Goal: Transaction & Acquisition: Purchase product/service

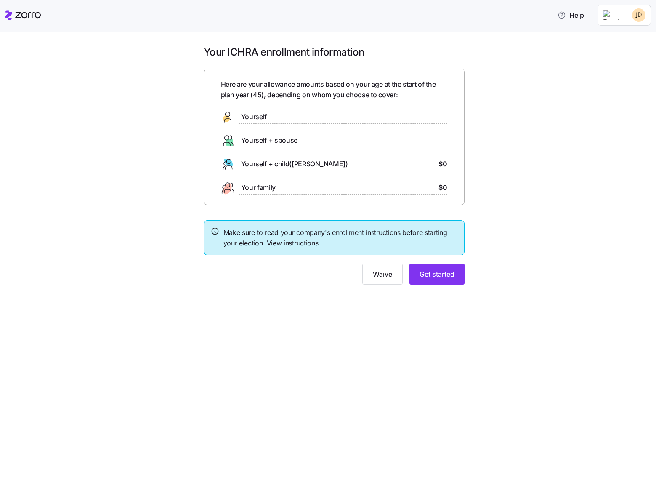
click at [274, 142] on span "Yourself + spouse" at bounding box center [269, 140] width 57 height 11
click at [442, 276] on span "Get started" at bounding box center [436, 274] width 35 height 10
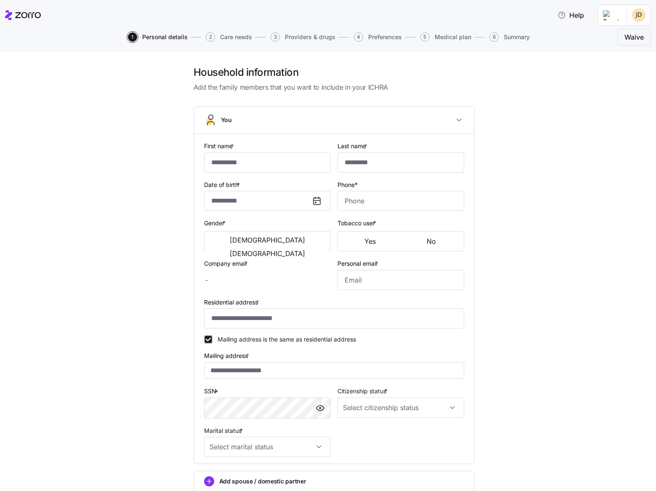
type input "****"
type input "*******"
type input "[PERSON_NAME][DOMAIN_NAME][EMAIL_ADDRESS][PERSON_NAME][DOMAIN_NAME]"
type input "**********"
checkbox input "true"
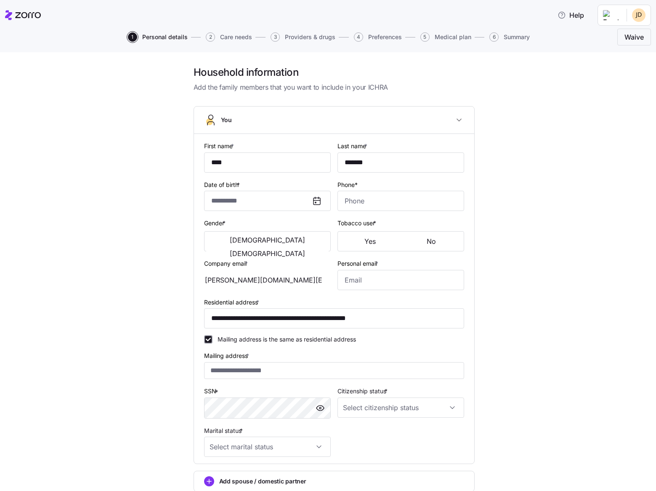
type input "**********"
type input "[PHONE_NUMBER]"
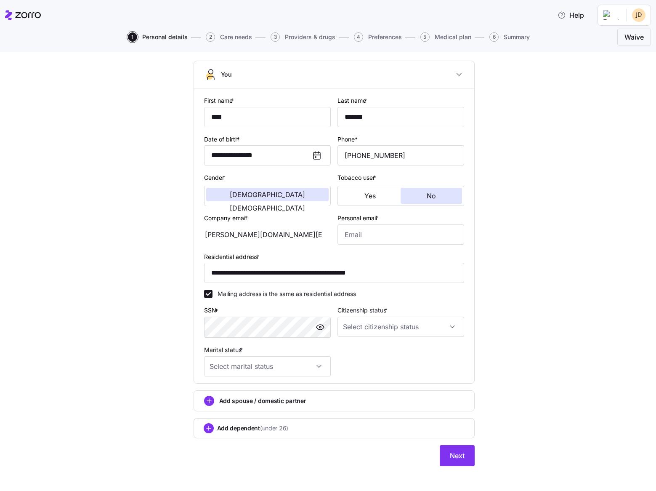
scroll to position [51, 0]
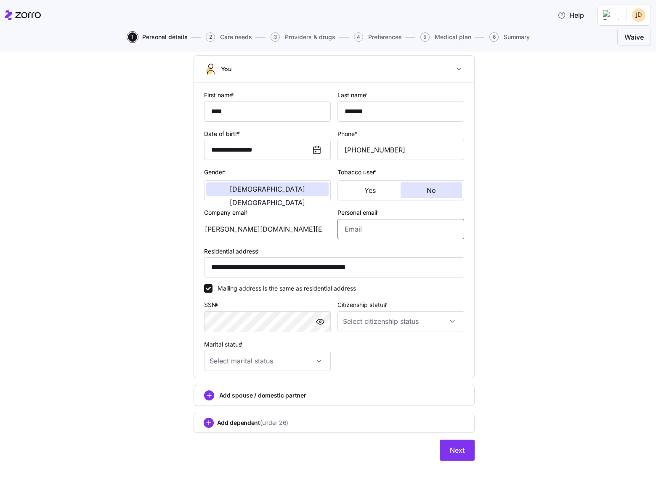
click at [362, 226] on input "Personal email *" at bounding box center [400, 229] width 127 height 20
drag, startPoint x: 306, startPoint y: 230, endPoint x: 220, endPoint y: 230, distance: 86.2
click at [220, 230] on div "[PERSON_NAME][DOMAIN_NAME][EMAIL_ADDRESS][PERSON_NAME][DOMAIN_NAME]" at bounding box center [267, 229] width 127 height 20
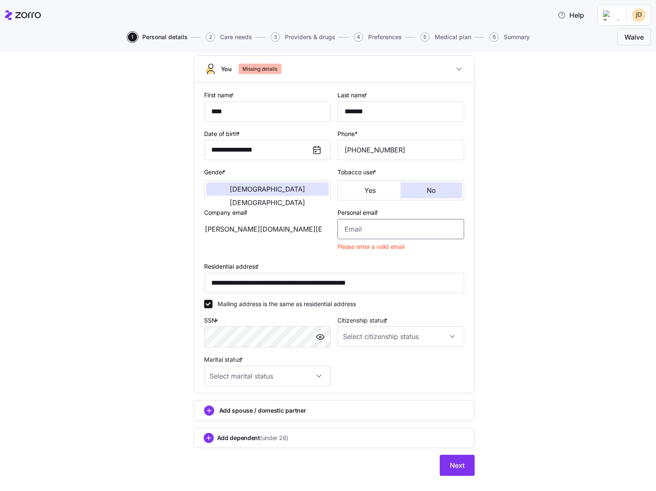
click at [361, 227] on input "Personal email *" at bounding box center [400, 229] width 127 height 20
click at [396, 236] on input "Personal email *" at bounding box center [400, 229] width 127 height 20
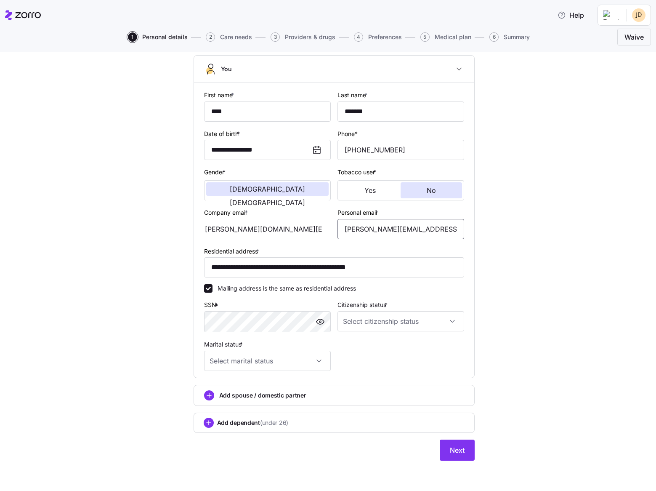
type input "[PERSON_NAME][EMAIL_ADDRESS][DOMAIN_NAME]"
click at [116, 314] on div "**********" at bounding box center [334, 243] width 621 height 456
click at [314, 324] on span "button" at bounding box center [320, 321] width 13 height 13
click at [377, 320] on input "Citizenship status *" at bounding box center [400, 321] width 127 height 20
click at [377, 342] on div "[DEMOGRAPHIC_DATA] citizen" at bounding box center [397, 347] width 120 height 18
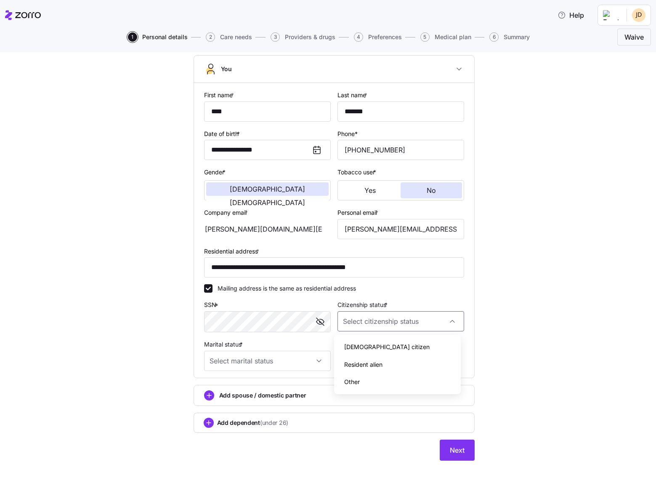
type input "[DEMOGRAPHIC_DATA] citizen"
click at [302, 365] on input "Marital status *" at bounding box center [267, 360] width 127 height 20
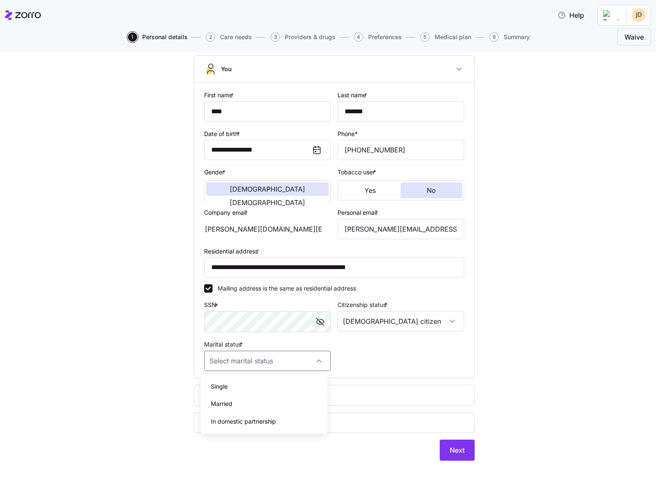
click at [294, 396] on div "Married" at bounding box center [264, 404] width 120 height 18
type input "Married"
click at [220, 400] on div "Add spouse / domestic partner" at bounding box center [334, 395] width 260 height 10
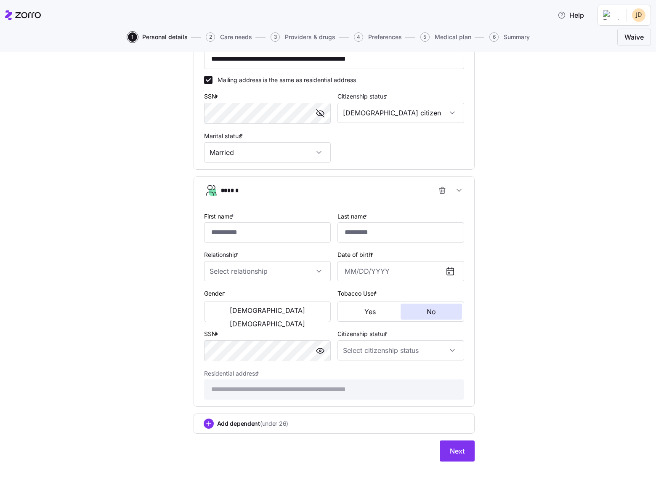
scroll to position [260, 0]
click at [247, 231] on input "First name *" at bounding box center [267, 231] width 127 height 20
type input "*******"
type input "********"
click at [223, 267] on input "Relationship *" at bounding box center [267, 270] width 127 height 20
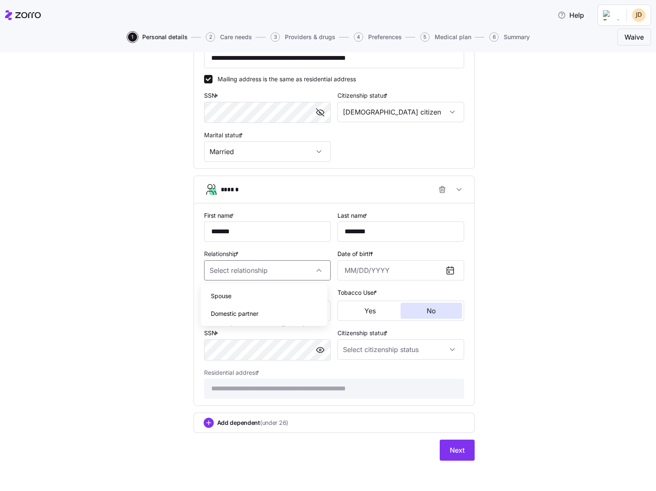
click at [216, 295] on span "Spouse" at bounding box center [221, 295] width 21 height 9
type input "Spouse"
click at [355, 269] on input "Date of birth *" at bounding box center [400, 270] width 127 height 20
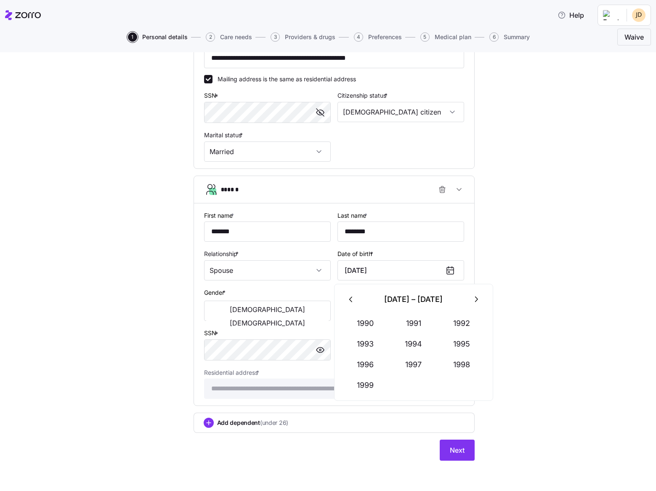
type input "[DATE]"
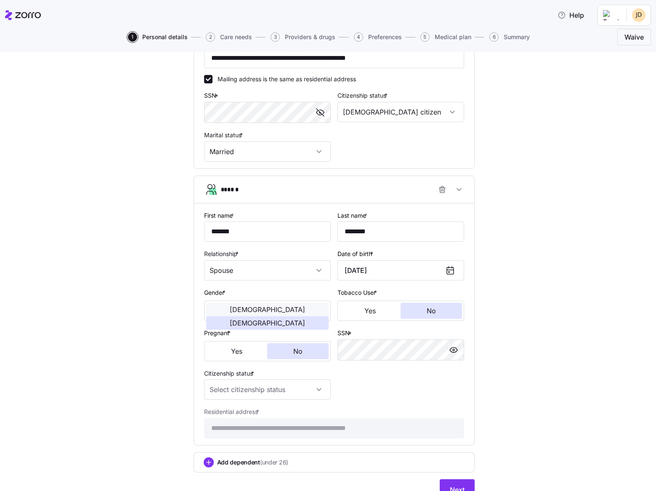
click at [236, 312] on span "[DEMOGRAPHIC_DATA]" at bounding box center [267, 309] width 75 height 7
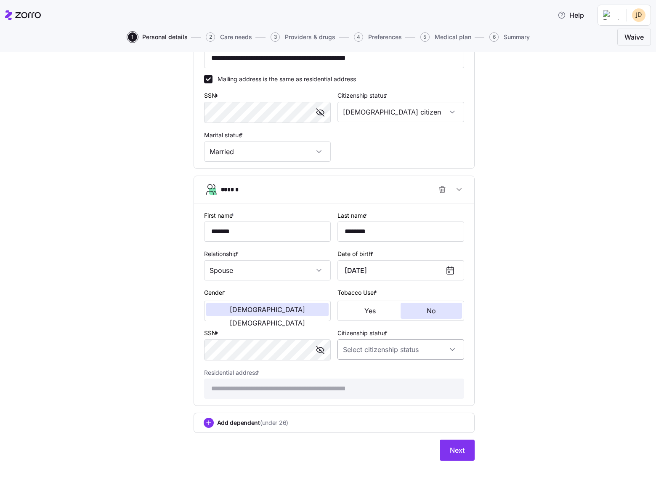
click at [445, 351] on input "Citizenship status *" at bounding box center [400, 349] width 127 height 20
click at [390, 370] on div "[DEMOGRAPHIC_DATA] citizen" at bounding box center [397, 375] width 120 height 18
type input "[DEMOGRAPHIC_DATA] citizen"
click at [559, 328] on div "**********" at bounding box center [334, 138] width 621 height 665
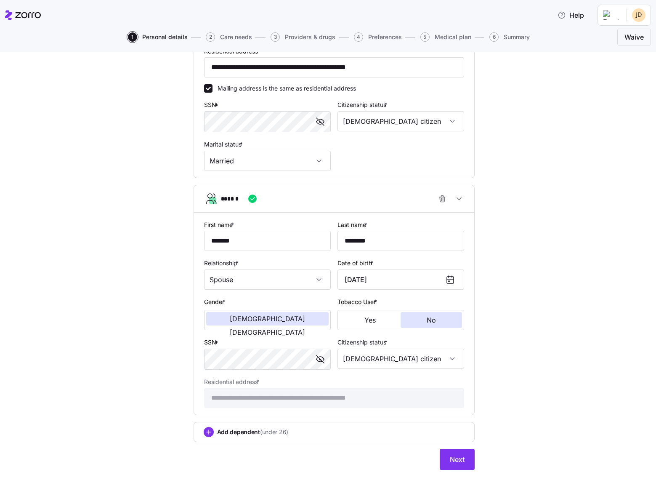
scroll to position [252, 0]
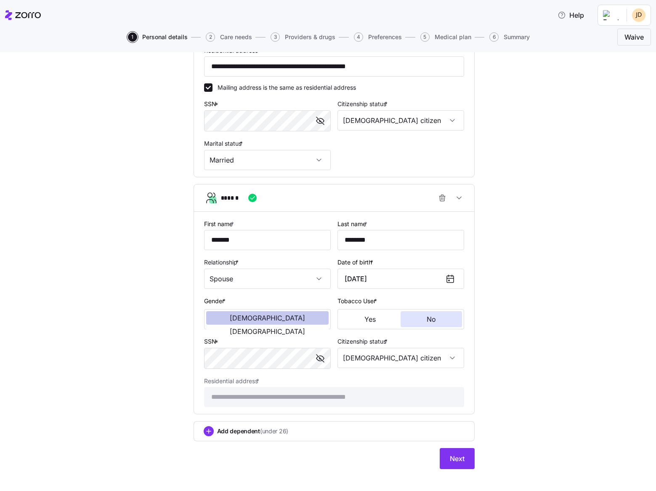
click at [237, 317] on span "[DEMOGRAPHIC_DATA]" at bounding box center [267, 317] width 75 height 7
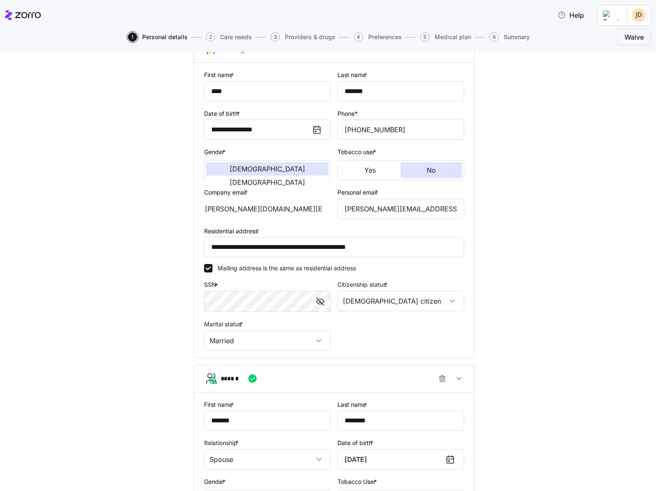
scroll to position [0, 0]
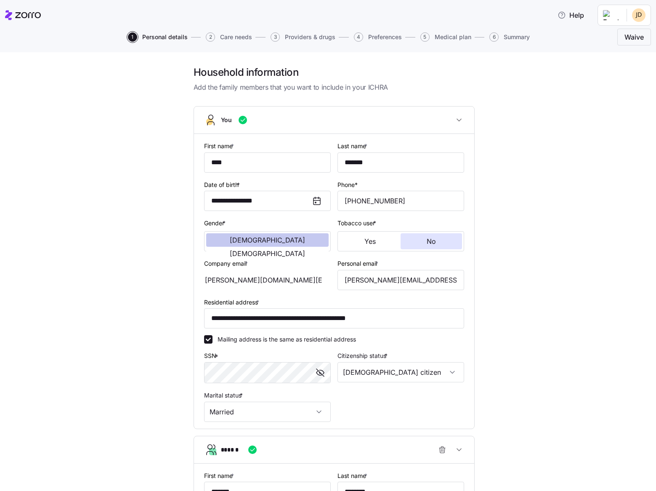
click at [237, 242] on span "[DEMOGRAPHIC_DATA]" at bounding box center [267, 239] width 75 height 7
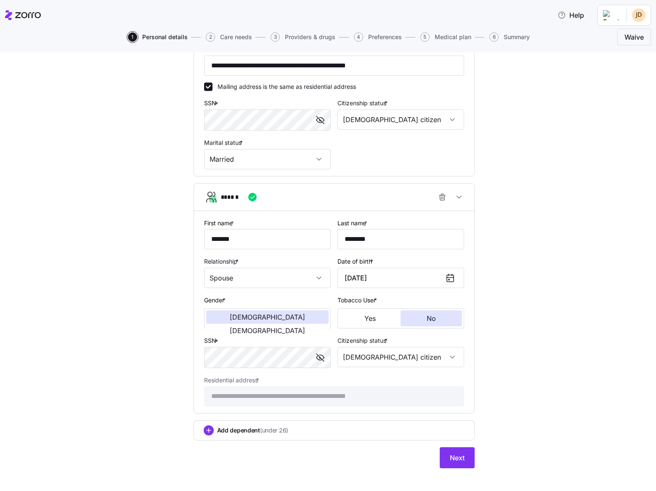
scroll to position [260, 0]
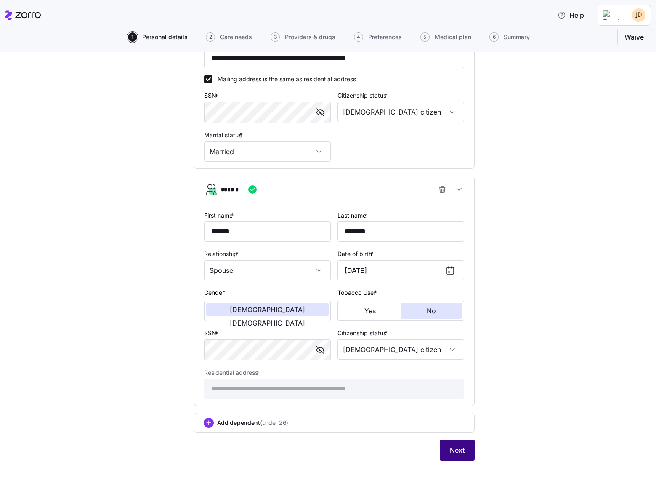
click at [451, 443] on button "Next" at bounding box center [457, 449] width 35 height 21
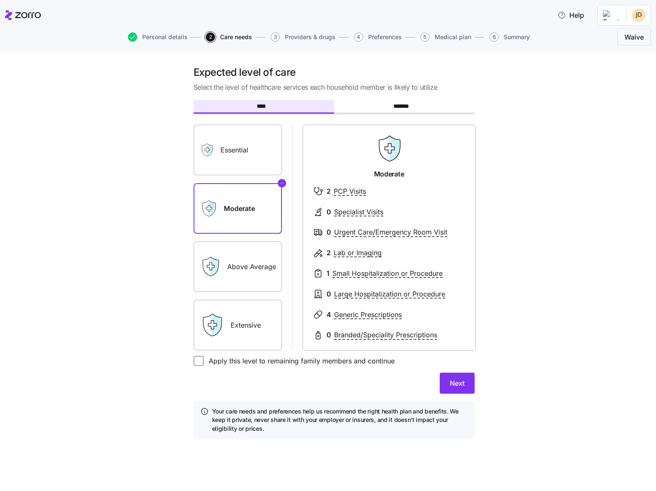
click at [242, 257] on label "Above Average" at bounding box center [238, 266] width 88 height 50
click at [0, 0] on input "Above Average" at bounding box center [0, 0] width 0 height 0
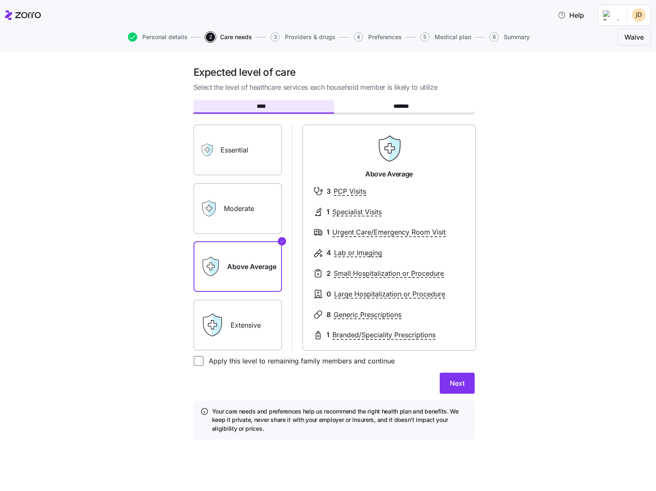
click at [242, 310] on label "Extensive" at bounding box center [238, 325] width 88 height 50
click at [0, 0] on input "Extensive" at bounding box center [0, 0] width 0 height 0
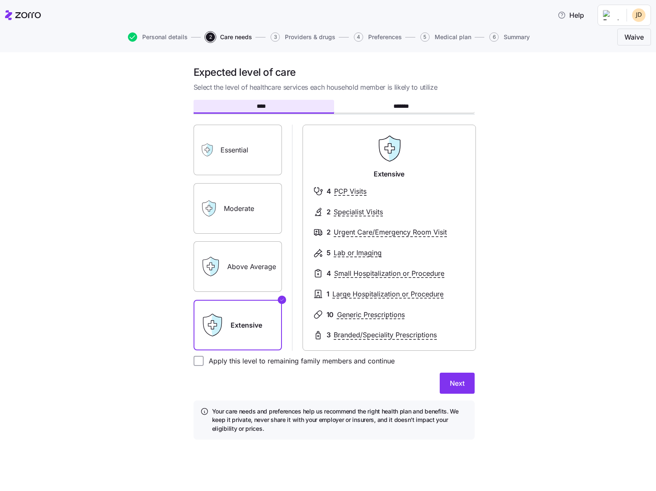
click at [242, 259] on label "Above Average" at bounding box center [238, 266] width 88 height 50
click at [0, 0] on input "Above Average" at bounding box center [0, 0] width 0 height 0
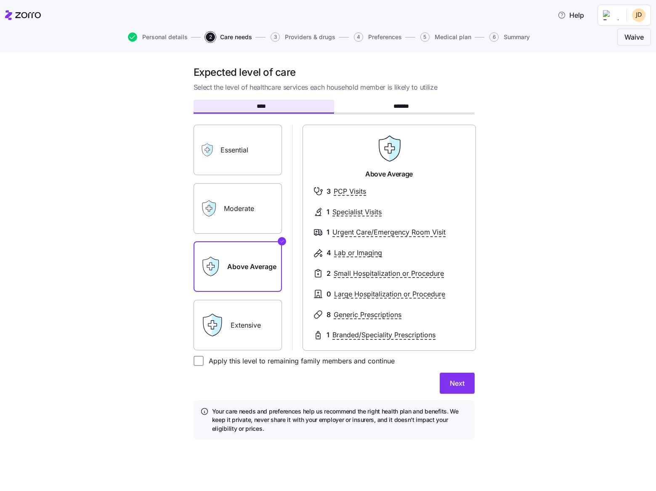
click at [241, 358] on label "Apply this level to remaining family members and continue" at bounding box center [299, 361] width 191 height 10
click at [204, 358] on input "Apply this level to remaining family members and continue" at bounding box center [199, 361] width 10 height 10
checkbox input "true"
click at [460, 382] on span "Next" at bounding box center [457, 383] width 15 height 10
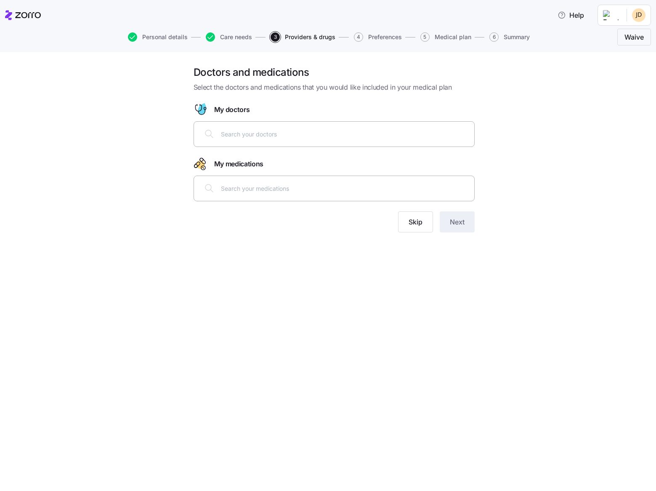
click at [235, 132] on input "text" at bounding box center [345, 133] width 248 height 9
click at [260, 192] on input "text" at bounding box center [345, 187] width 248 height 9
type input "bviktarvy"
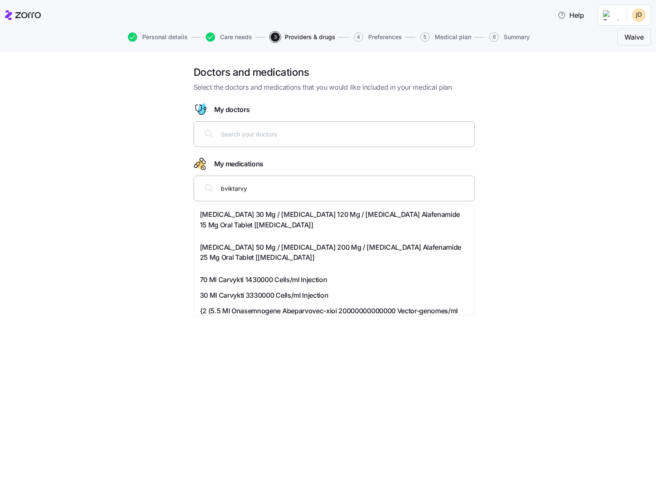
click at [289, 249] on span "[MEDICAL_DATA] 50 Mg / [MEDICAL_DATA] 200 Mg / [MEDICAL_DATA] Alafenamide 25 Mg…" at bounding box center [334, 252] width 268 height 21
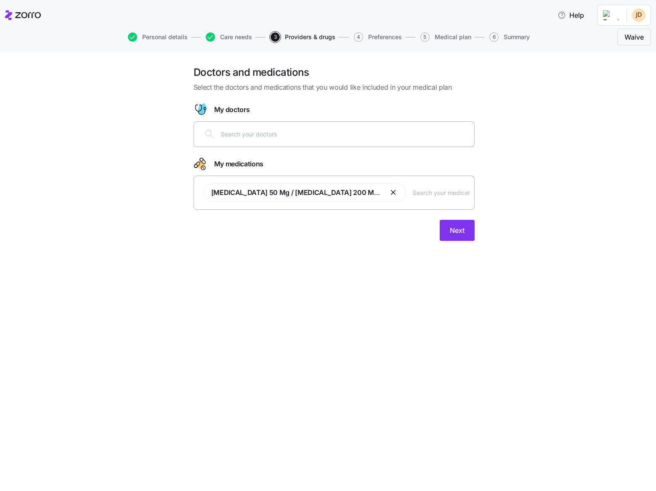
click at [287, 141] on div at bounding box center [334, 134] width 270 height 20
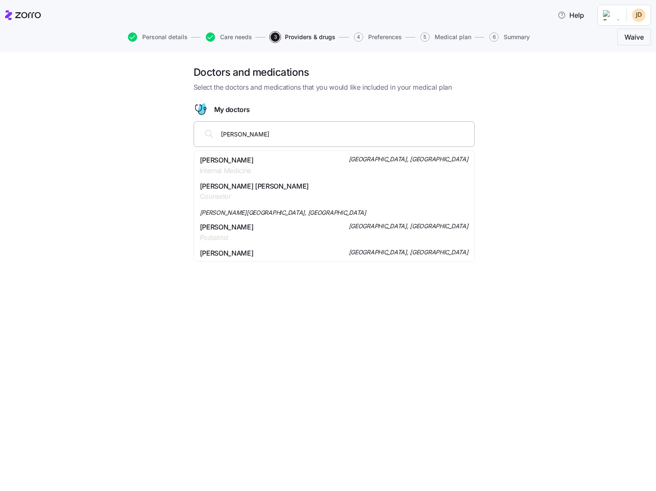
click at [239, 134] on input "[PERSON_NAME]" at bounding box center [345, 133] width 248 height 9
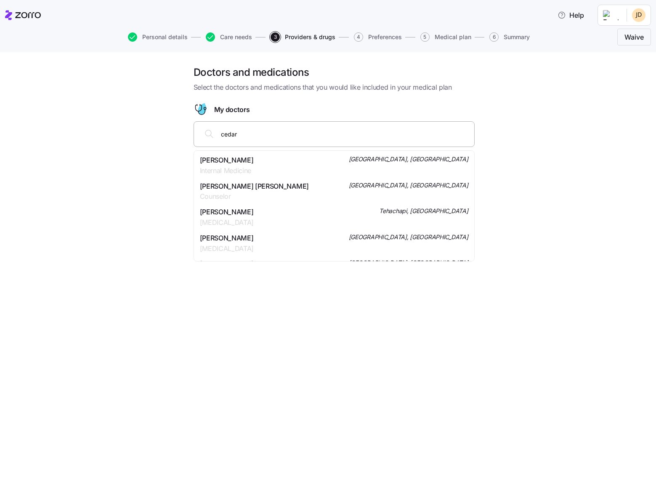
type input "cedars"
click at [233, 134] on input "cedars" at bounding box center [345, 133] width 248 height 9
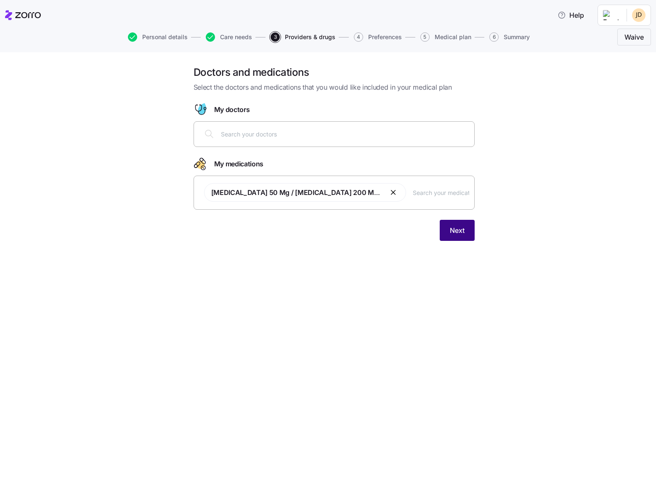
click at [463, 232] on span "Next" at bounding box center [457, 230] width 15 height 10
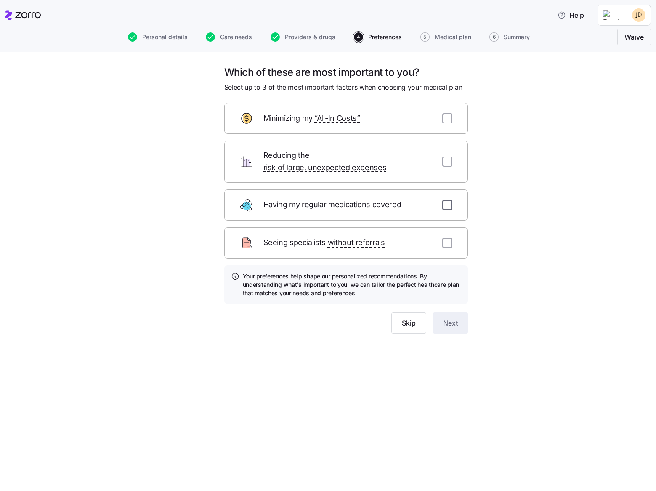
click at [446, 200] on input "checkbox" at bounding box center [447, 205] width 10 height 10
checkbox input "true"
click at [446, 238] on input "checkbox" at bounding box center [447, 243] width 10 height 10
checkbox input "true"
click at [444, 160] on input "checkbox" at bounding box center [447, 162] width 10 height 10
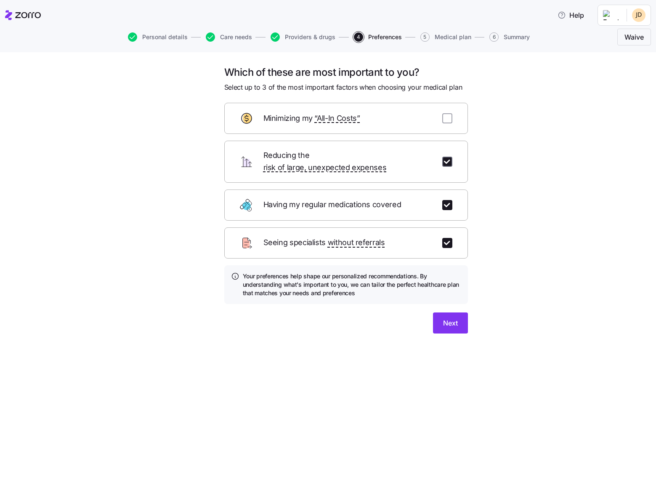
checkbox input "true"
click at [457, 317] on button "Next" at bounding box center [450, 322] width 35 height 21
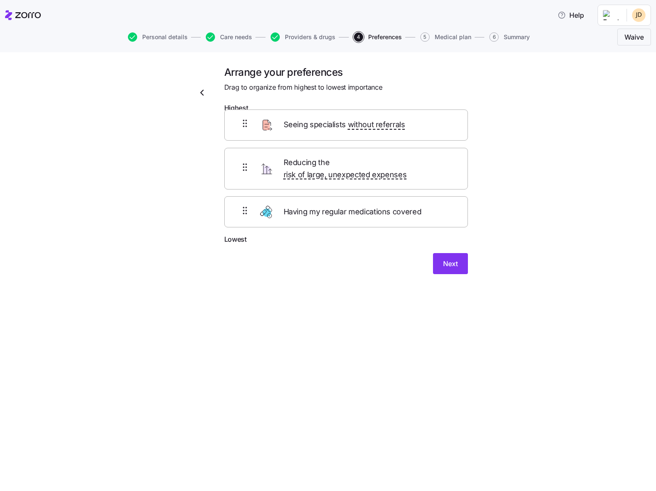
drag, startPoint x: 323, startPoint y: 210, endPoint x: 323, endPoint y: 123, distance: 87.1
click at [323, 123] on div "Reducing the risk of large, unexpected expenses Having my regular medications c…" at bounding box center [346, 176] width 244 height 118
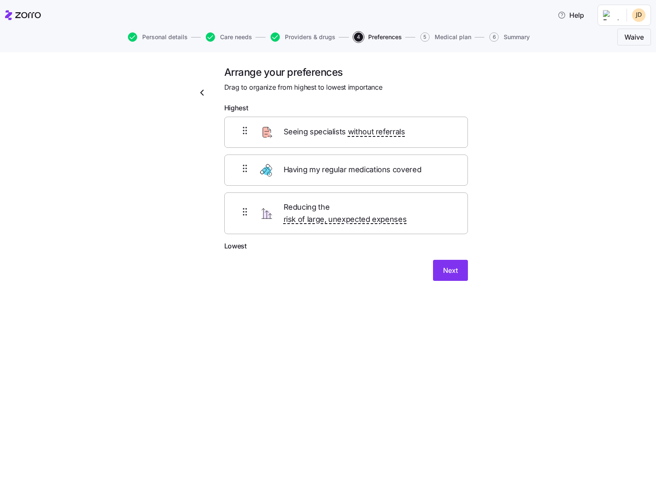
click at [310, 208] on span "Reducing the risk of large, unexpected expenses" at bounding box center [368, 213] width 169 height 24
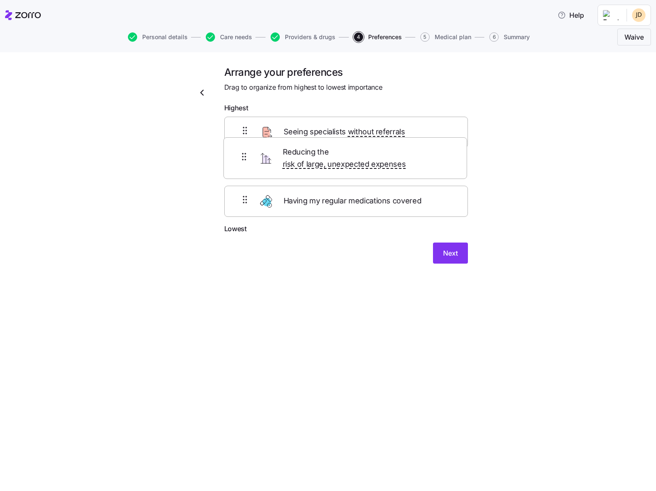
drag, startPoint x: 310, startPoint y: 208, endPoint x: 309, endPoint y: 147, distance: 61.4
click at [309, 147] on div "Seeing specialists without referrals Having my regular medications covered Redu…" at bounding box center [346, 170] width 244 height 107
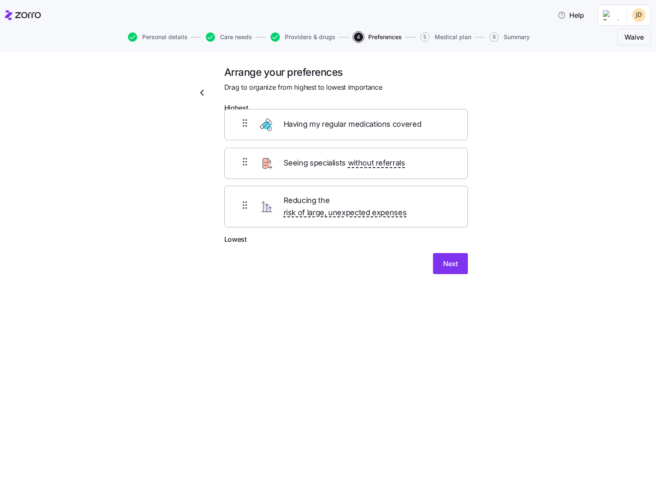
drag, startPoint x: 317, startPoint y: 217, endPoint x: 317, endPoint y: 128, distance: 88.3
click at [317, 128] on div "Seeing specialists without referrals Reducing the risk of large, unexpected exp…" at bounding box center [346, 176] width 244 height 118
drag, startPoint x: 303, startPoint y: 207, endPoint x: 303, endPoint y: 121, distance: 86.2
click at [303, 121] on div "Having my regular medications covered Reducing the risk of large, unexpected ex…" at bounding box center [346, 176] width 244 height 118
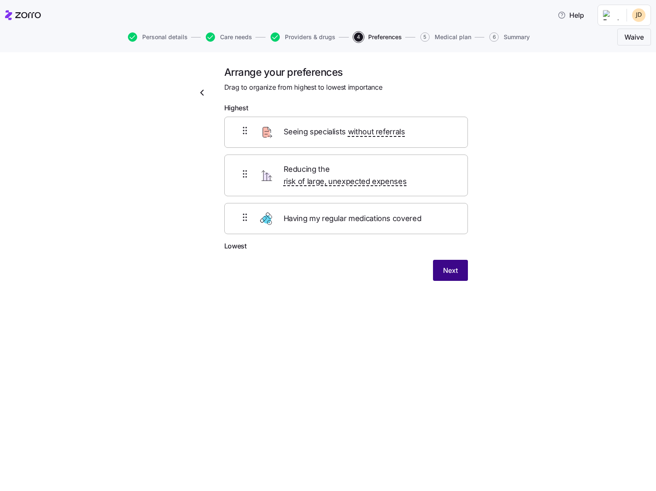
click at [444, 265] on span "Next" at bounding box center [450, 270] width 15 height 10
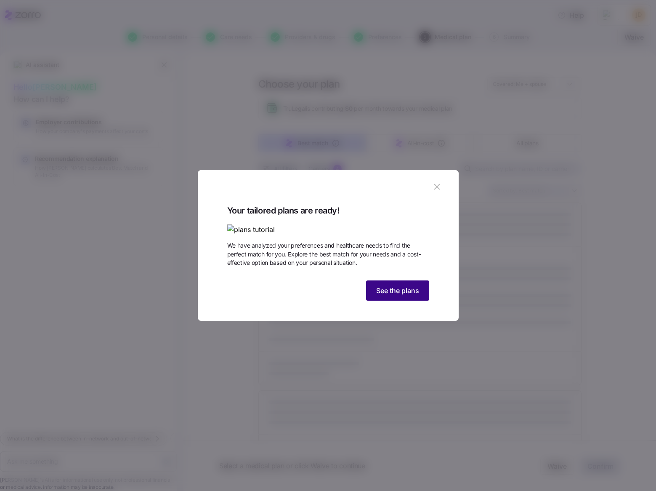
click at [400, 295] on span "See the plans" at bounding box center [397, 290] width 43 height 10
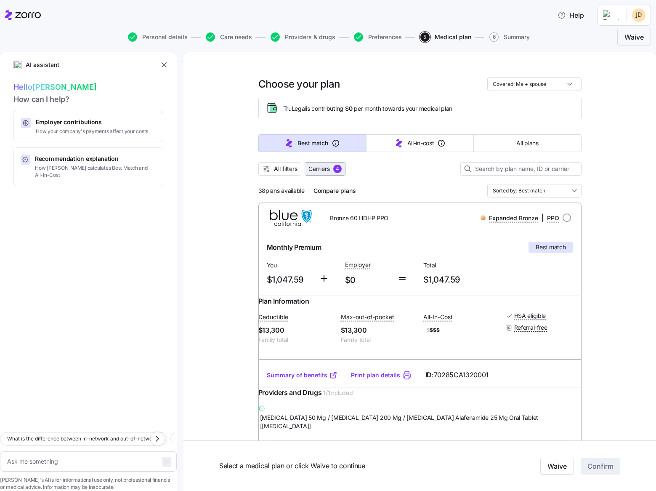
click at [315, 167] on span "Carriers" at bounding box center [318, 168] width 21 height 8
type textarea "x"
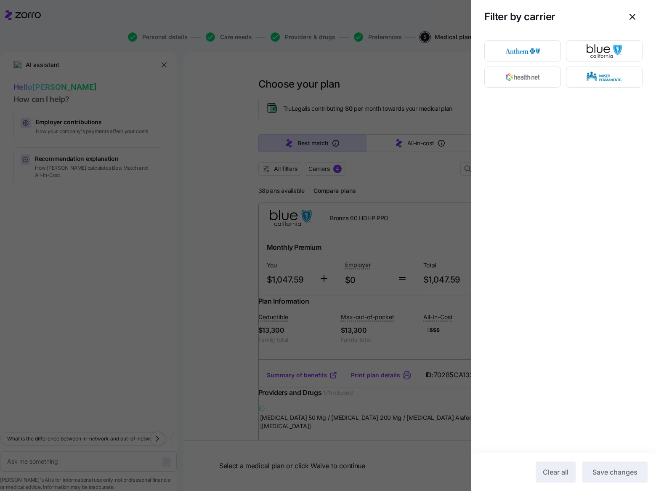
click at [212, 191] on div at bounding box center [328, 245] width 656 height 491
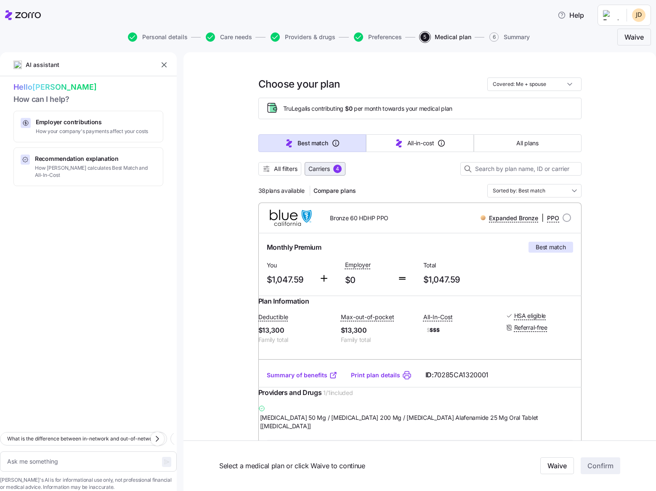
click at [336, 169] on div "4" at bounding box center [337, 168] width 8 height 8
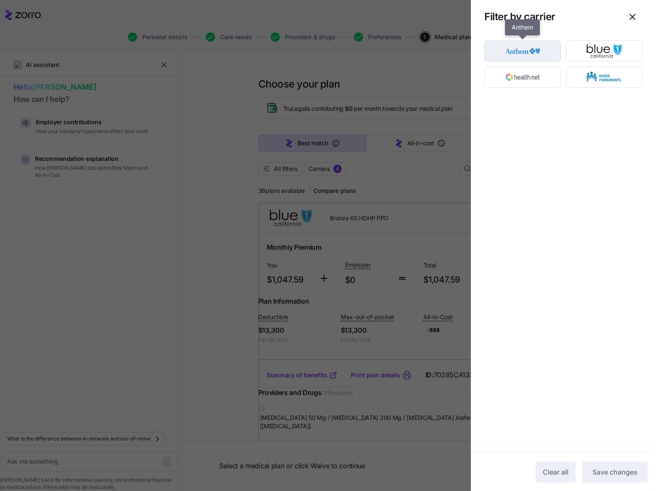
click at [531, 50] on img "button" at bounding box center [523, 50] width 62 height 17
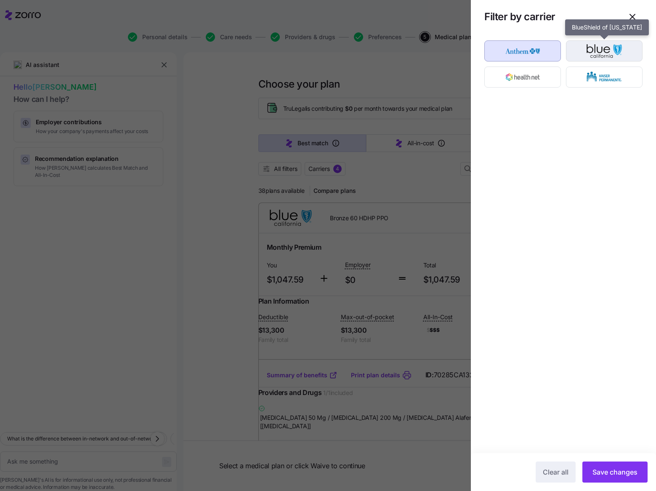
click at [595, 45] on img "button" at bounding box center [604, 50] width 62 height 17
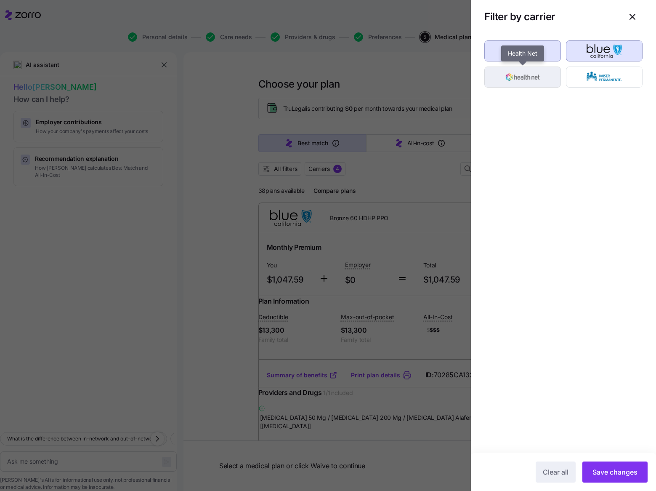
click at [522, 76] on img "button" at bounding box center [523, 77] width 62 height 17
click at [627, 477] on button "Save changes" at bounding box center [614, 471] width 65 height 21
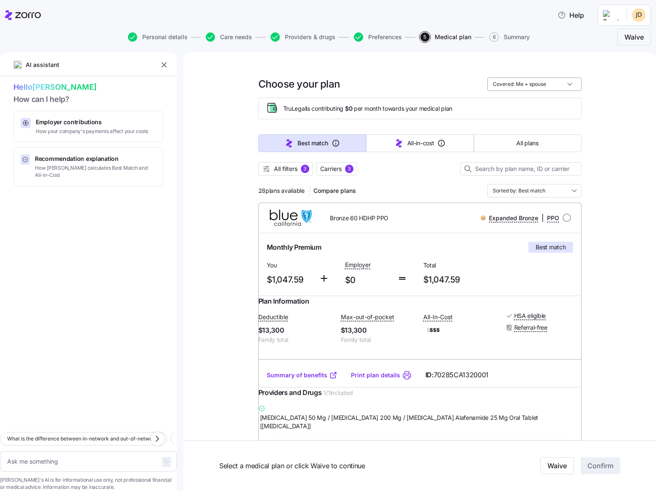
click at [562, 83] on input "Covered: Me + spouse" at bounding box center [534, 83] width 94 height 13
click at [562, 83] on div "Covered: Me + spouse" at bounding box center [534, 83] width 94 height 13
click at [546, 191] on input "Sorted by: Best match" at bounding box center [534, 190] width 94 height 13
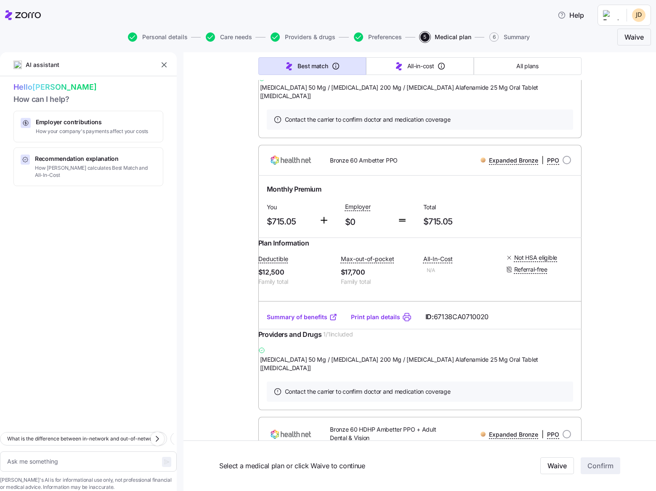
scroll to position [3735, 0]
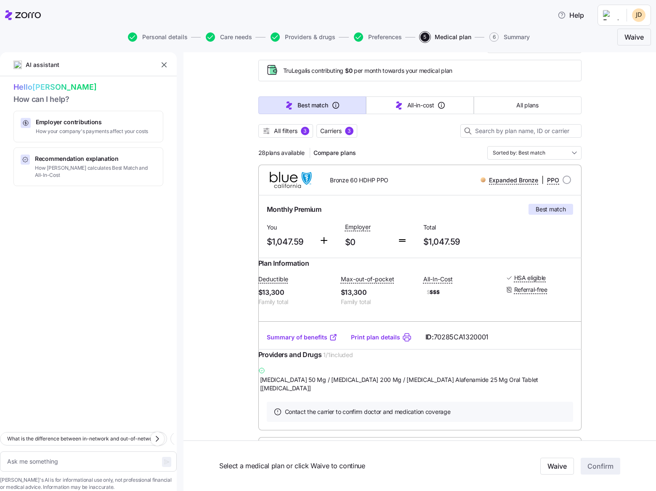
scroll to position [0, 0]
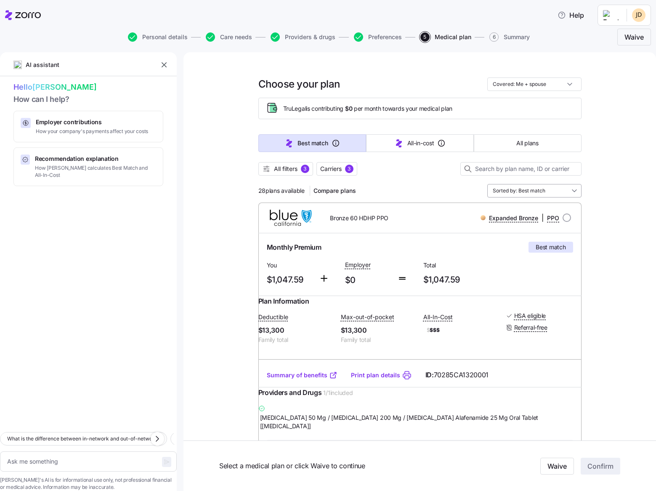
click at [515, 194] on input "Sorted by: Best match" at bounding box center [534, 190] width 94 height 13
click at [524, 227] on div "All-in-cost" at bounding box center [531, 225] width 88 height 14
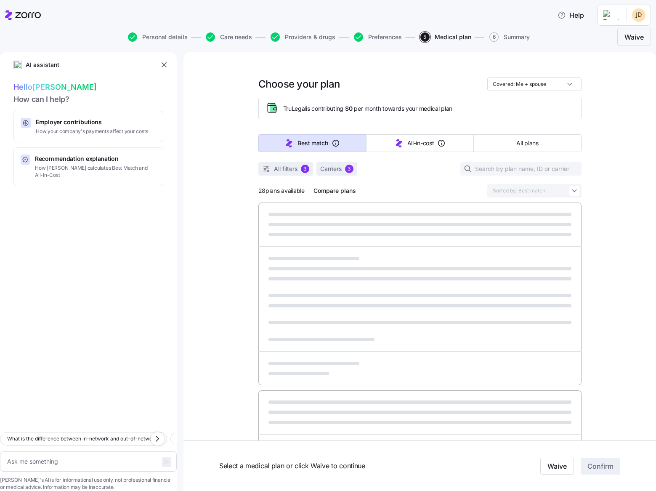
type textarea "x"
type input "Sorted by: All-in-cost"
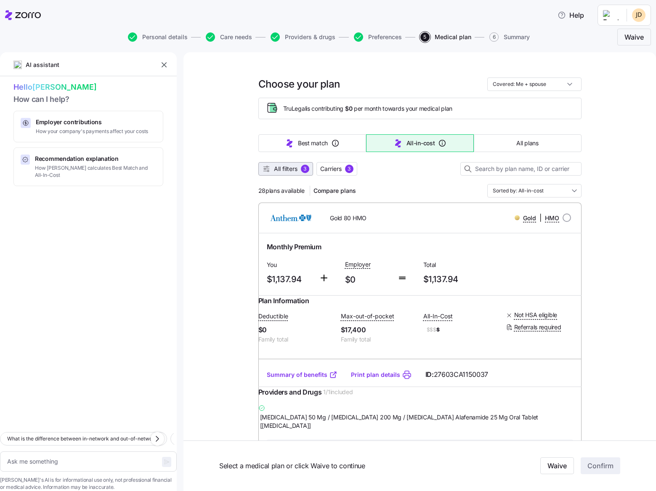
click at [274, 170] on span "All filters" at bounding box center [286, 168] width 24 height 8
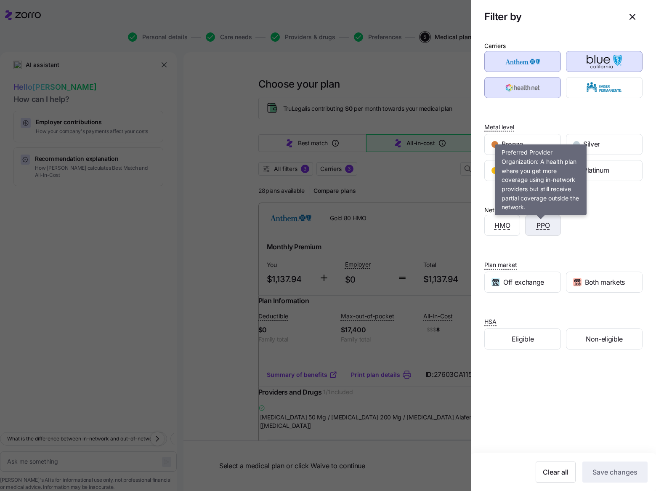
click at [545, 226] on span "PPO" at bounding box center [542, 225] width 13 height 11
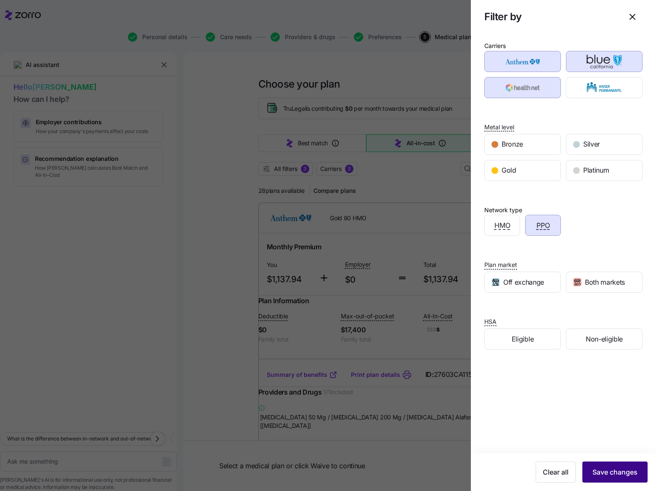
click at [619, 470] on span "Save changes" at bounding box center [614, 472] width 45 height 10
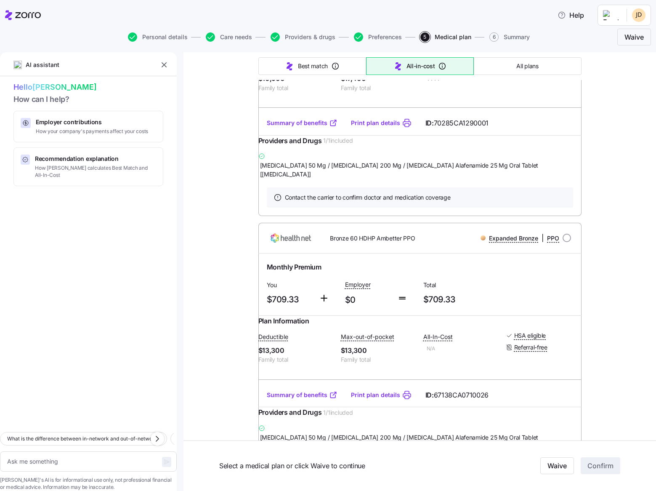
type textarea "x"
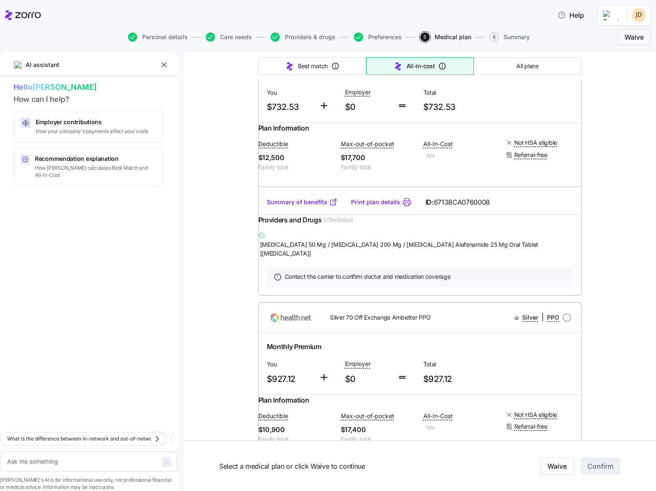
scroll to position [3169, 0]
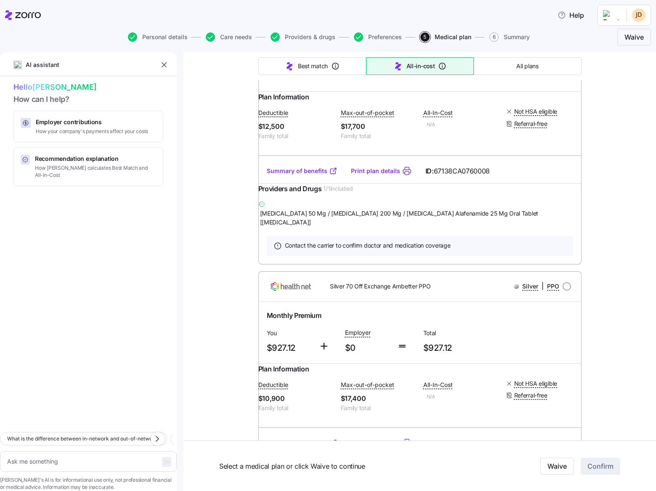
scroll to position [3217, 0]
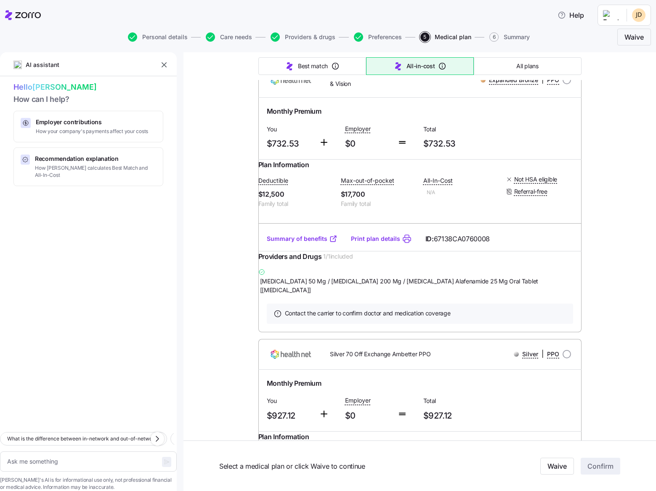
scroll to position [3133, 0]
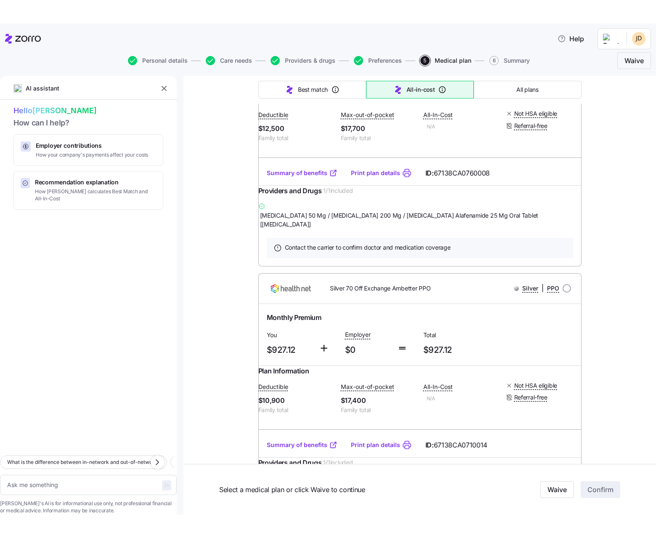
scroll to position [3264, 0]
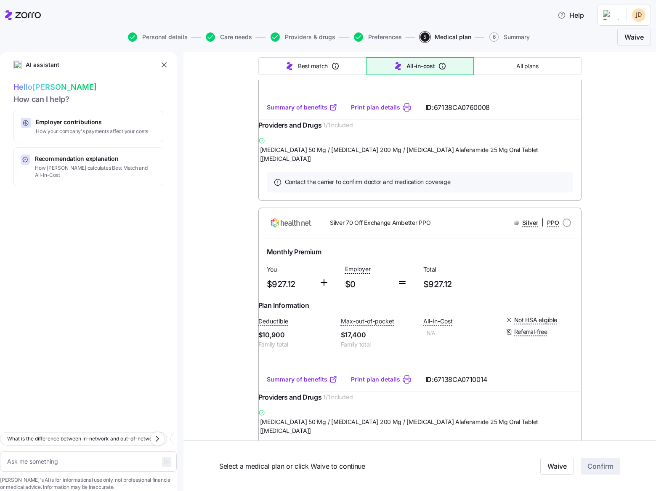
click at [521, 489] on div "Select a medical plan or click Waive to continue Waive Confirm" at bounding box center [419, 465] width 472 height 50
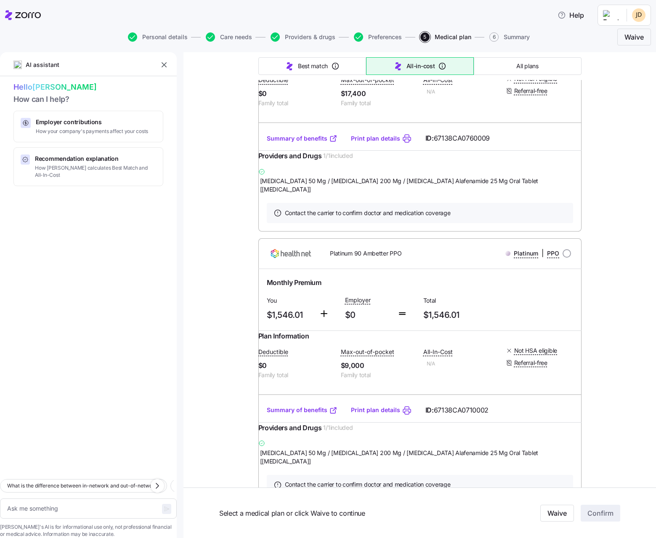
scroll to position [4045, 0]
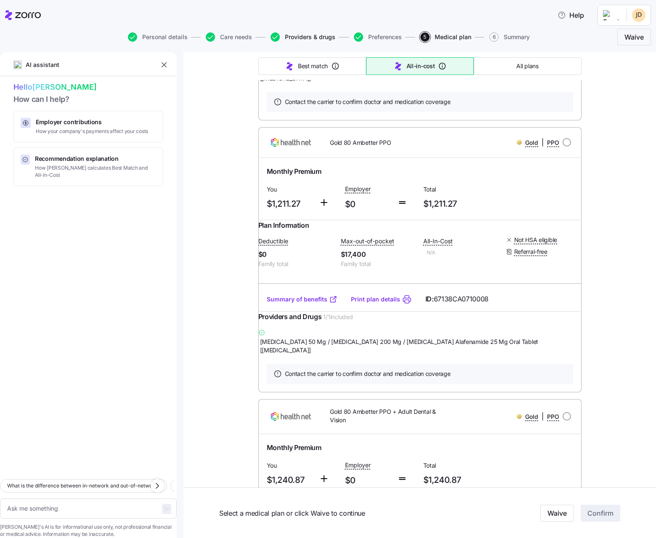
scroll to position [3877, 0]
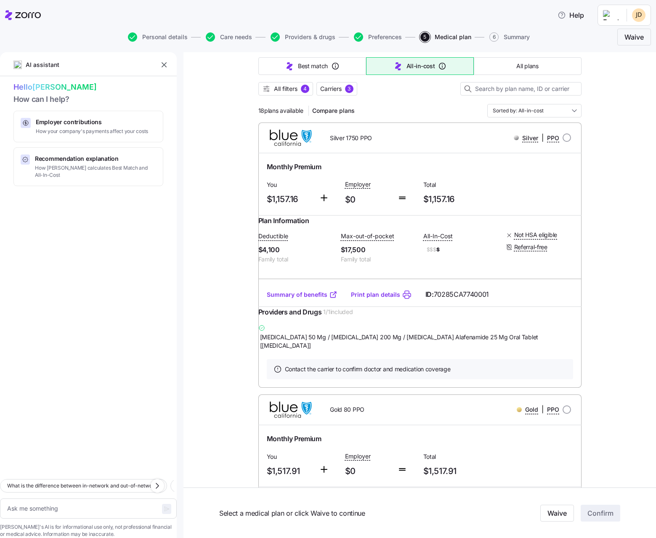
scroll to position [0, 0]
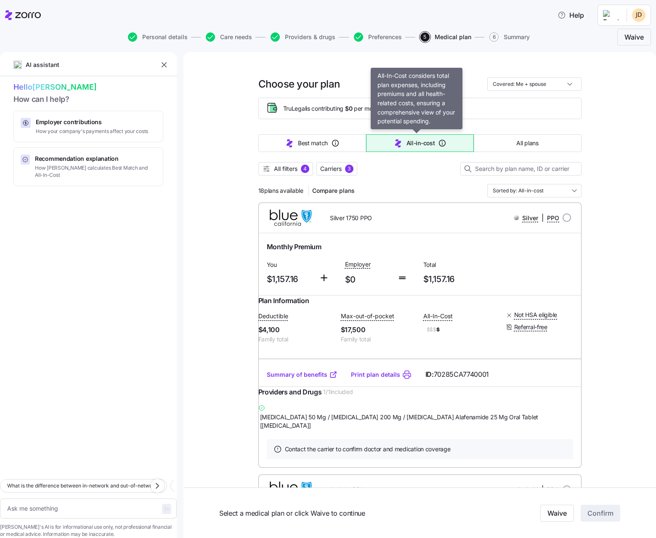
click at [408, 144] on span "All-in-cost" at bounding box center [420, 143] width 29 height 8
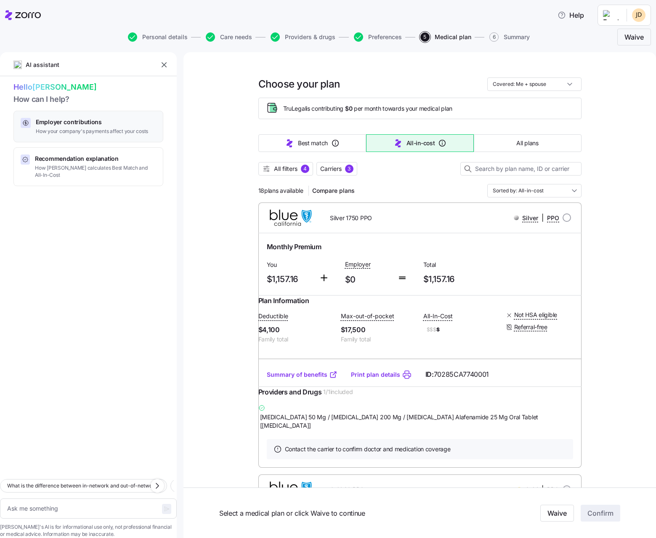
click at [95, 129] on span "How your company's payments affect your costs" at bounding box center [92, 131] width 112 height 7
type textarea "x"
type textarea "Can you explain how my employer contributions work and how they affect my month…"
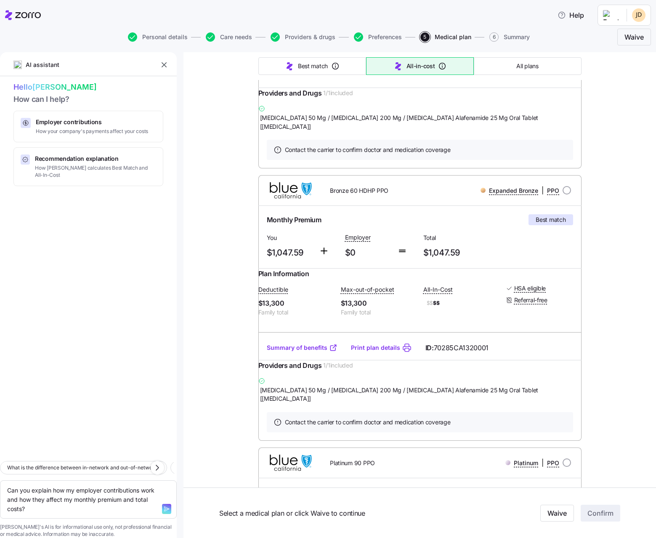
scroll to position [913, 0]
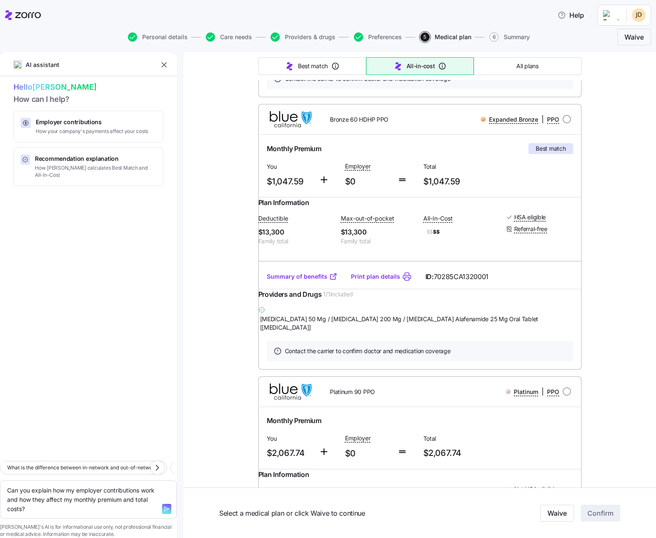
click at [444, 134] on div "Bronze 60 HDHP PPO Expanded Bronze | PPO" at bounding box center [419, 119] width 323 height 30
click at [563, 123] on input "radio" at bounding box center [566, 119] width 8 height 8
radio input "true"
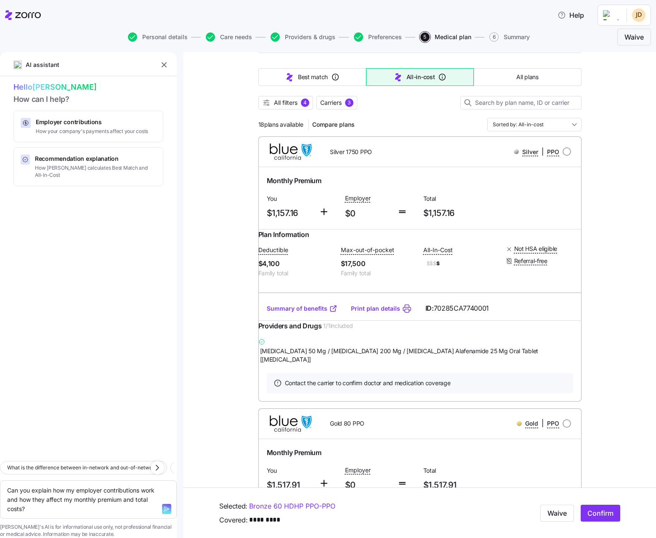
scroll to position [0, 0]
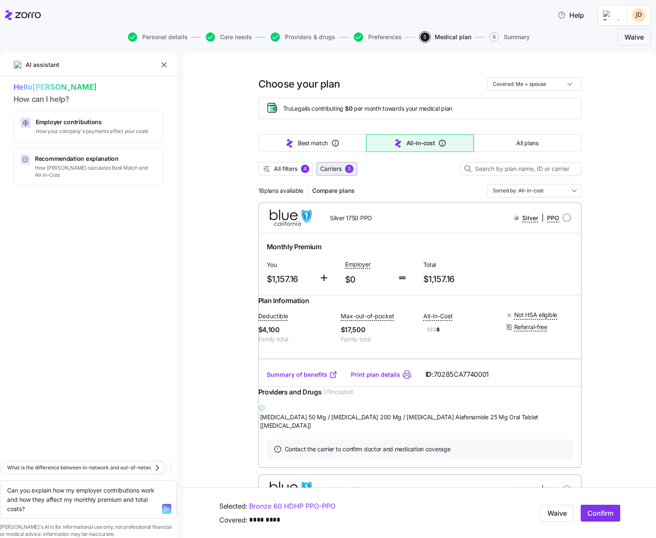
click at [326, 168] on span "Carriers" at bounding box center [330, 168] width 21 height 8
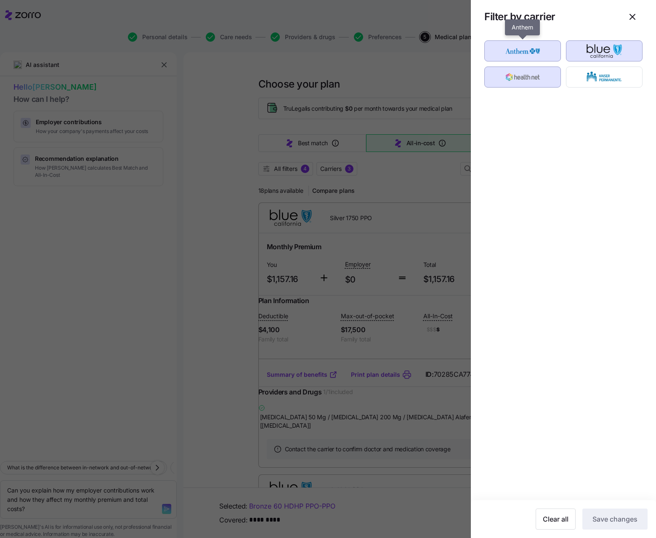
click at [527, 52] on img "button" at bounding box center [523, 50] width 62 height 17
click at [539, 54] on img "button" at bounding box center [523, 50] width 62 height 17
click at [532, 81] on img "button" at bounding box center [523, 77] width 62 height 17
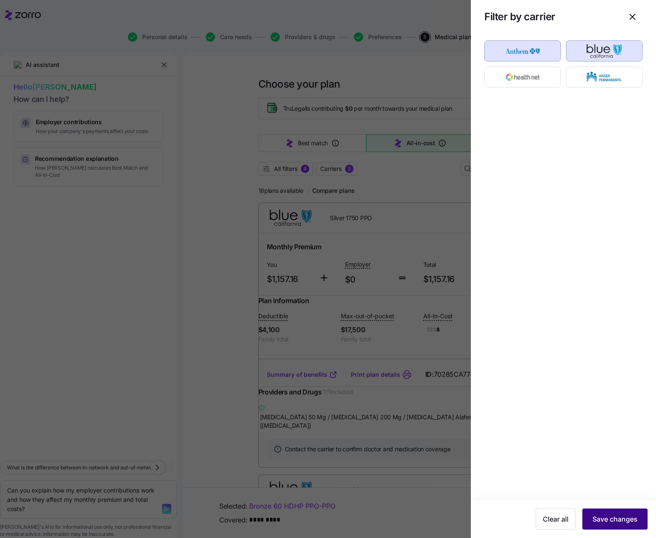
click at [609, 490] on span "Save changes" at bounding box center [614, 519] width 45 height 10
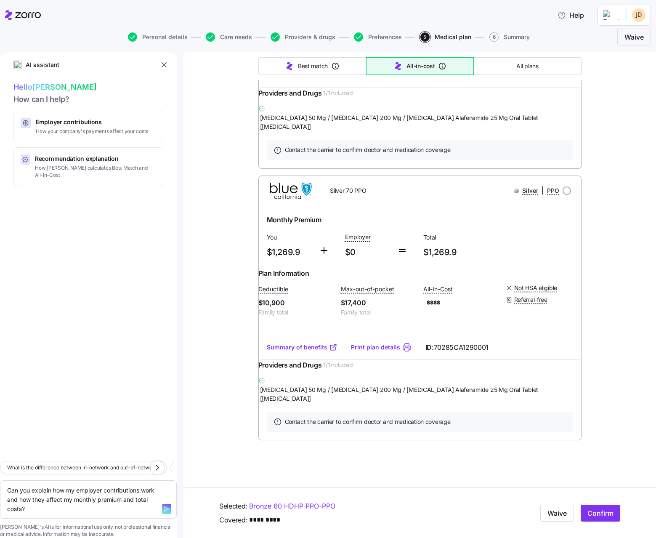
scroll to position [1990, 0]
type textarea "x"
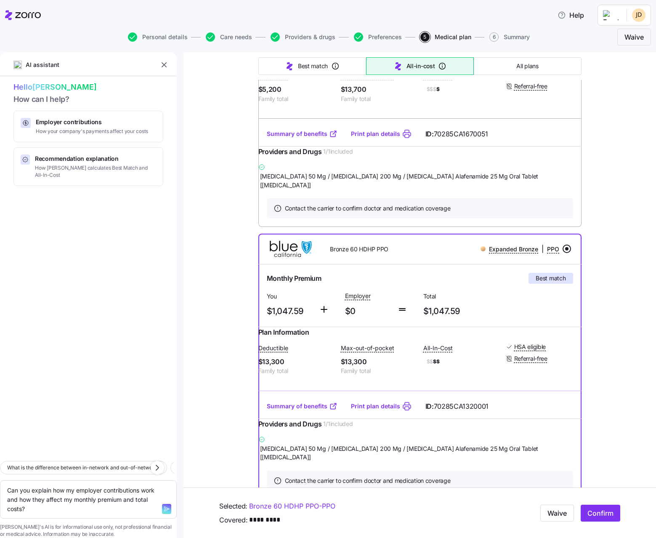
scroll to position [854, 0]
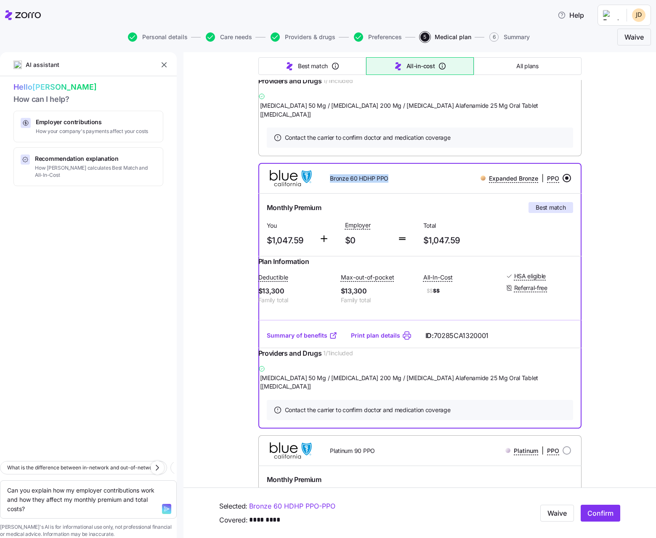
drag, startPoint x: 324, startPoint y: 200, endPoint x: 393, endPoint y: 196, distance: 68.7
click at [393, 187] on div "Bronze 60 HDHP PPO" at bounding box center [380, 178] width 129 height 17
copy span "Bronze 60 HDHP PPO"
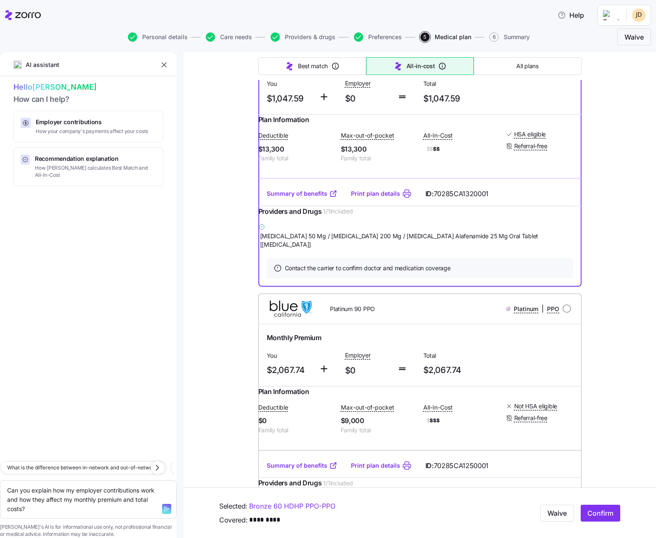
scroll to position [883, 0]
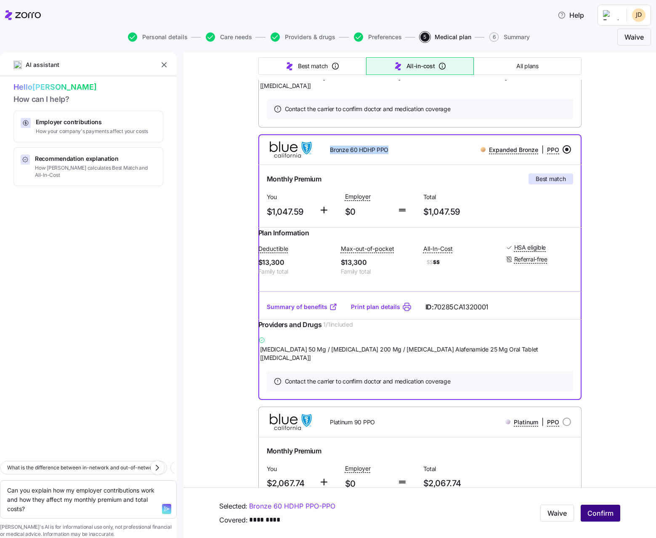
click at [592, 490] on span "Confirm" at bounding box center [600, 513] width 26 height 10
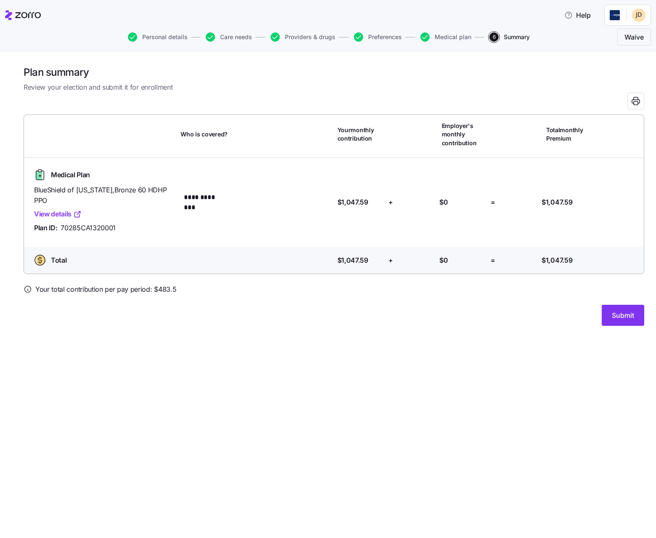
click at [65, 214] on link "View details" at bounding box center [58, 214] width 48 height 11
click at [451, 39] on span "Medical plan" at bounding box center [453, 37] width 37 height 6
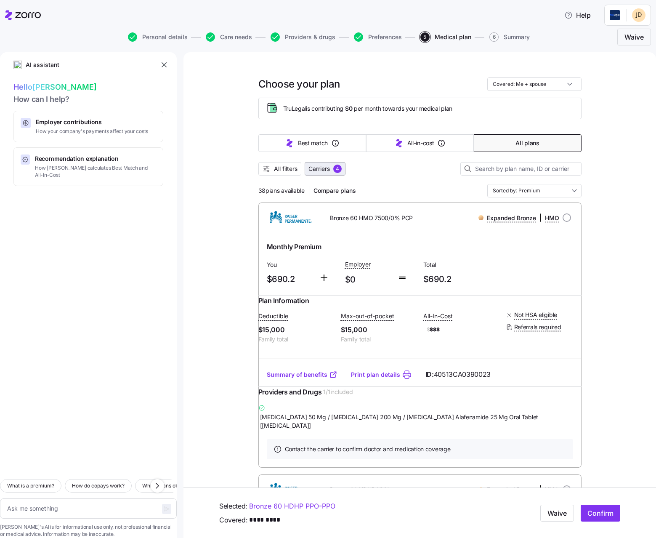
click at [327, 166] on span "Carriers" at bounding box center [318, 168] width 21 height 8
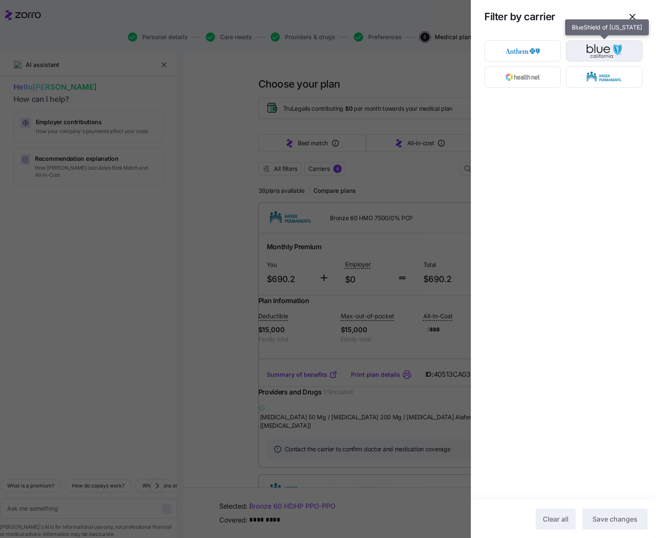
click at [600, 47] on img "button" at bounding box center [604, 50] width 62 height 17
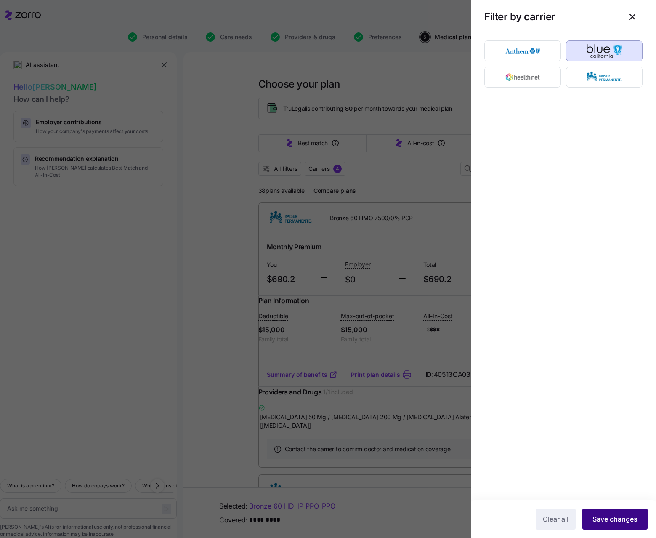
click at [623, 490] on span "Save changes" at bounding box center [614, 519] width 45 height 10
type textarea "x"
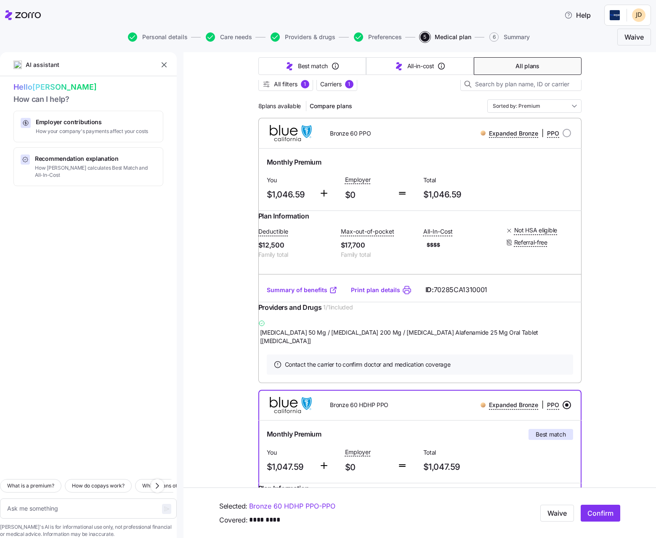
scroll to position [84, 0]
click at [562, 137] on input "radio" at bounding box center [566, 133] width 8 height 8
radio input "true"
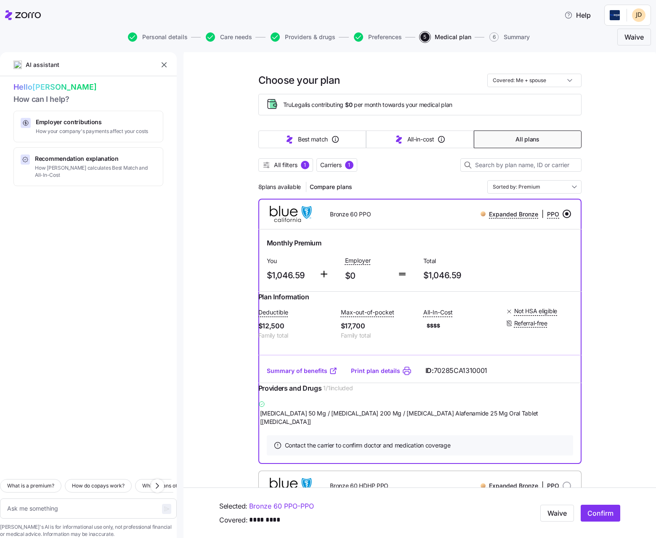
scroll to position [0, 0]
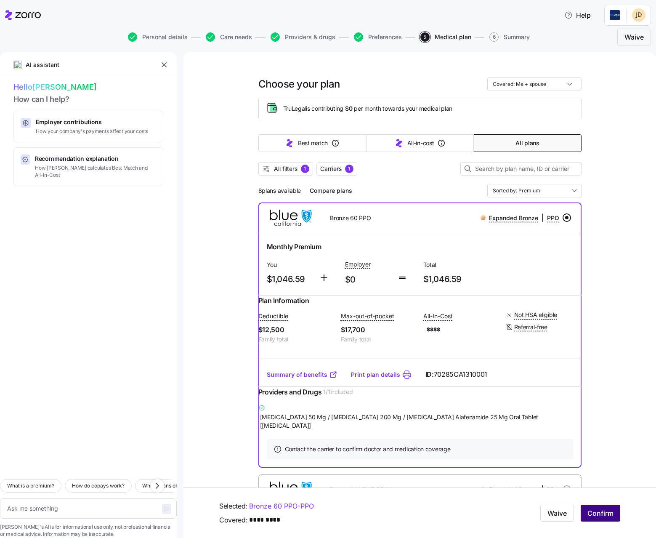
click at [592, 490] on span "Confirm" at bounding box center [600, 513] width 26 height 10
type textarea "x"
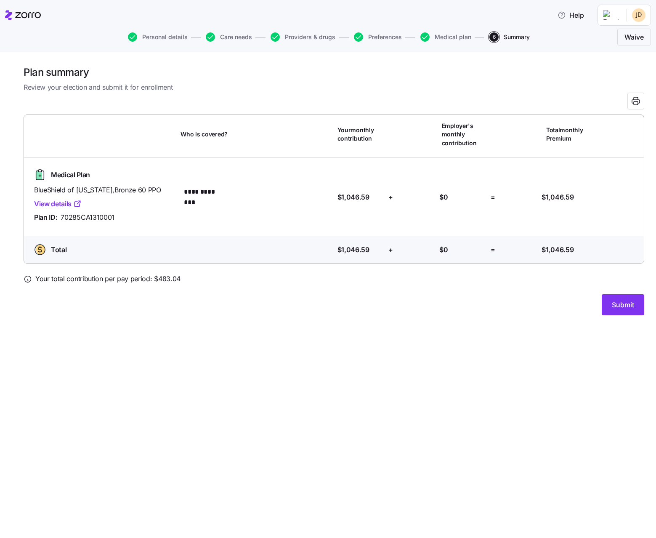
click at [324, 342] on div "**********" at bounding box center [328, 295] width 656 height 486
click at [619, 302] on span "Submit" at bounding box center [623, 305] width 22 height 10
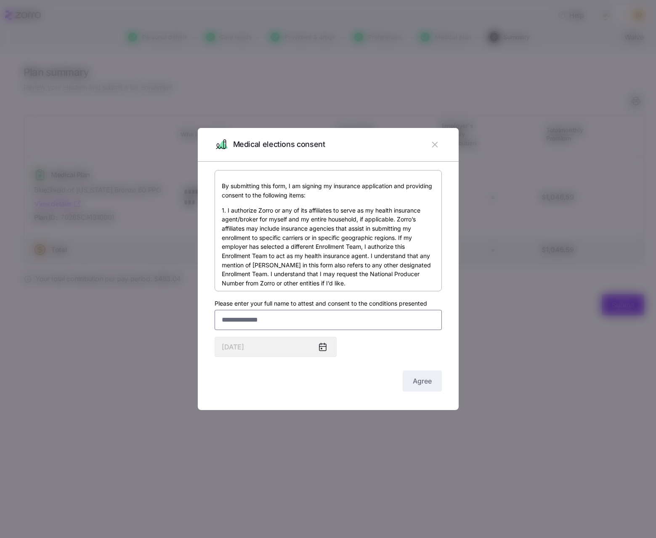
click at [258, 321] on input "Please enter your full name to attest and consent to the conditions presented" at bounding box center [328, 320] width 227 height 20
type input "**********"
click at [441, 378] on button "Agree" at bounding box center [422, 380] width 39 height 21
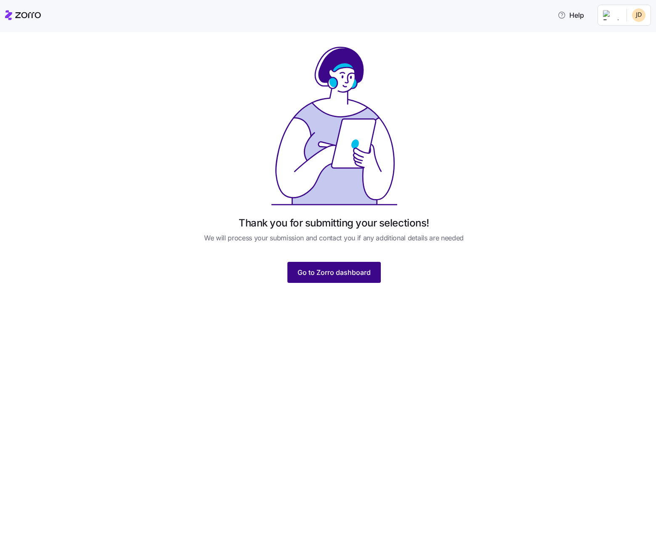
click at [324, 267] on button "Go to Zorro dashboard" at bounding box center [333, 272] width 93 height 21
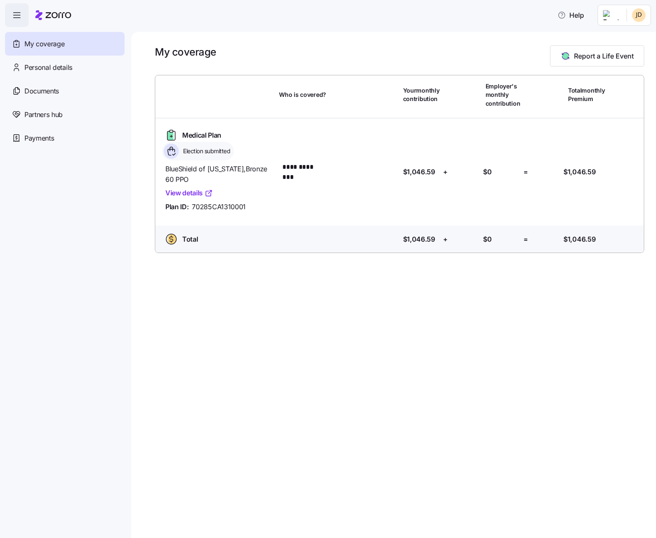
click at [195, 196] on link "View details" at bounding box center [189, 193] width 48 height 11
click at [53, 94] on span "Documents" at bounding box center [41, 91] width 34 height 11
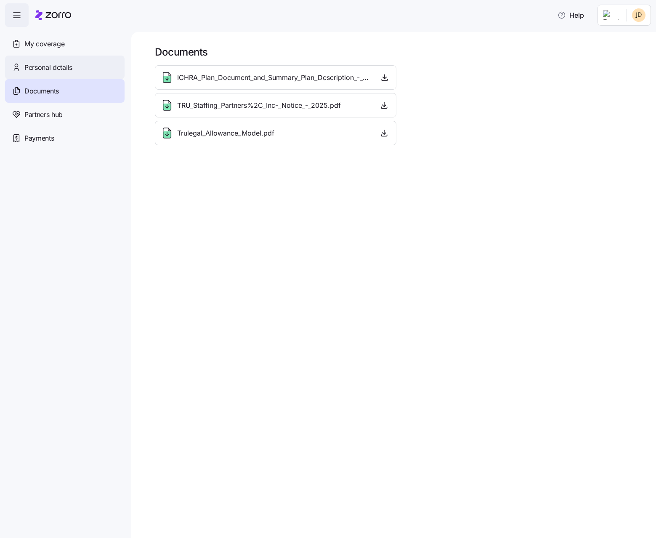
click at [58, 65] on span "Personal details" at bounding box center [48, 67] width 48 height 11
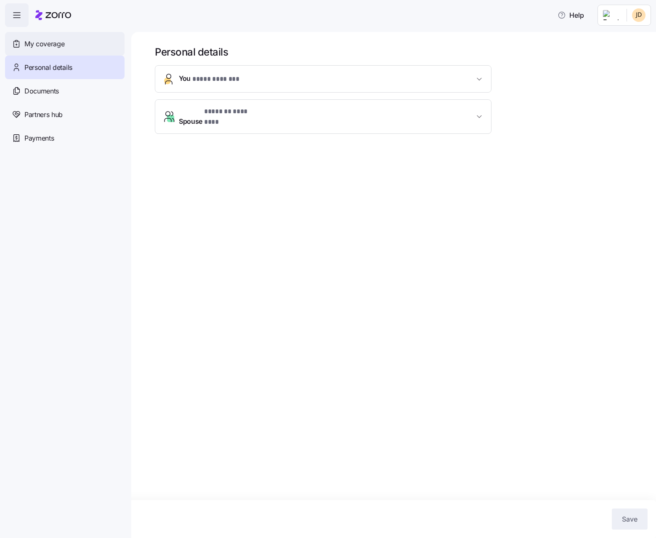
click at [58, 49] on div "My coverage" at bounding box center [64, 44] width 119 height 24
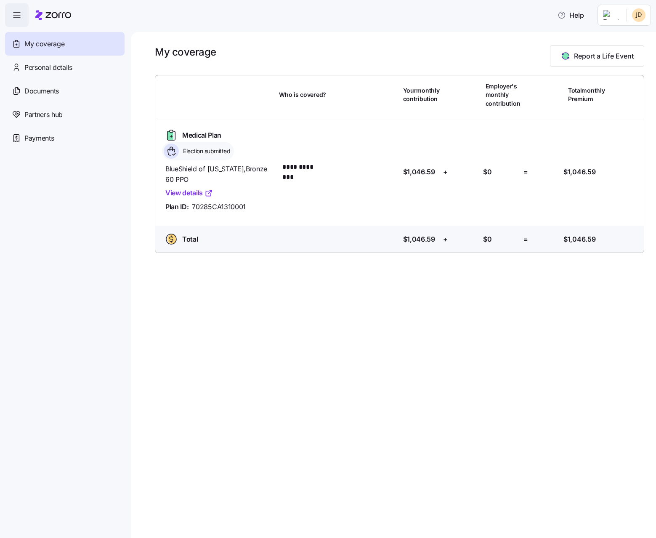
click at [212, 369] on div "**********" at bounding box center [393, 285] width 525 height 506
click at [55, 64] on span "Personal details" at bounding box center [48, 67] width 48 height 11
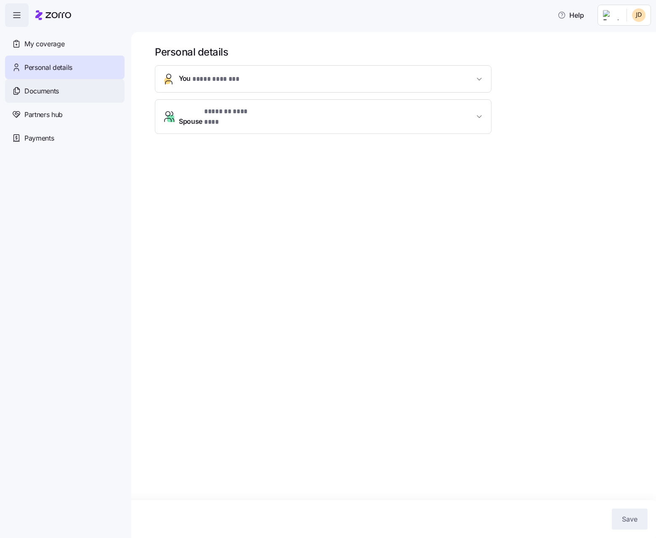
click at [72, 93] on div "Documents" at bounding box center [64, 91] width 119 height 24
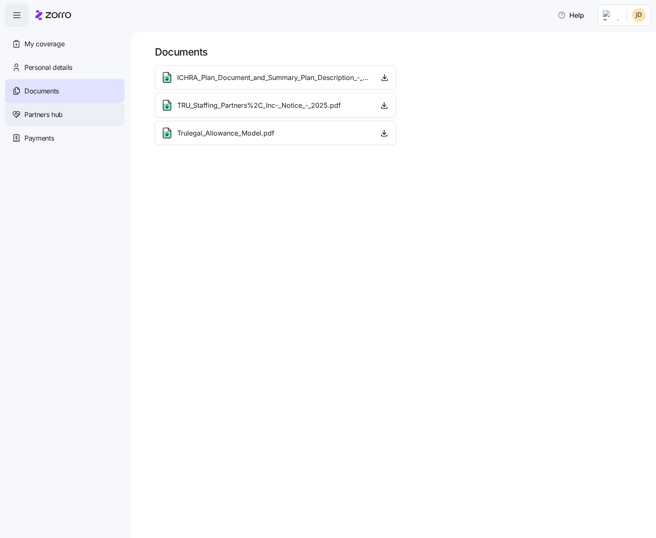
click at [72, 119] on div "Partners hub" at bounding box center [64, 115] width 119 height 24
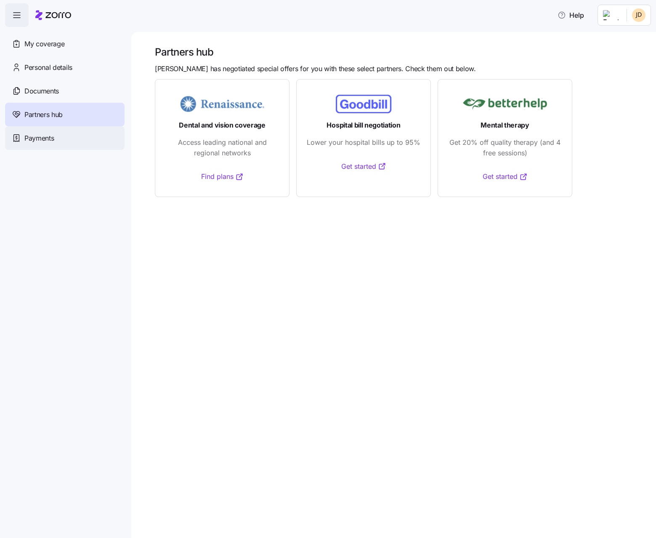
click at [72, 136] on div "Payments" at bounding box center [64, 138] width 119 height 24
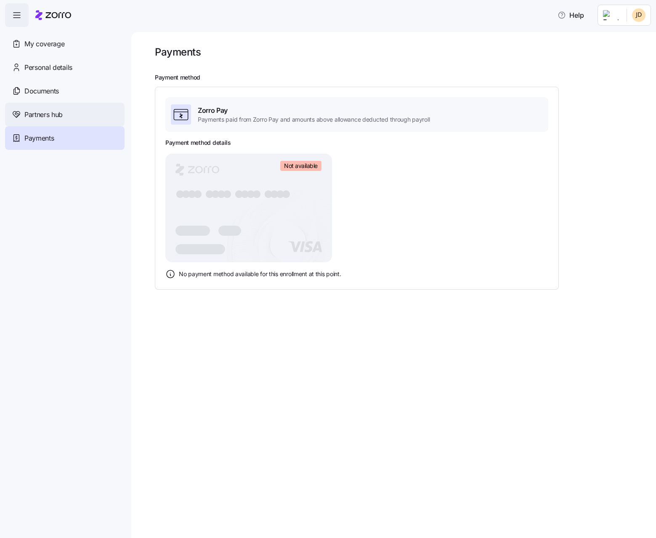
click at [58, 114] on span "Partners hub" at bounding box center [43, 114] width 38 height 11
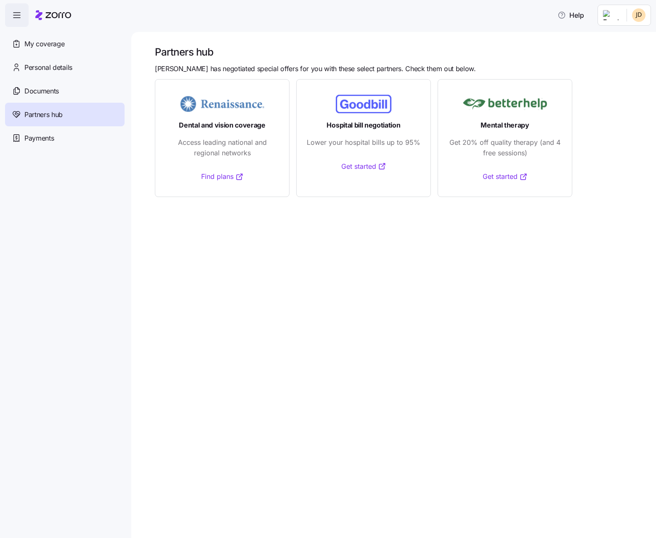
click at [58, 94] on span "Documents" at bounding box center [41, 91] width 34 height 11
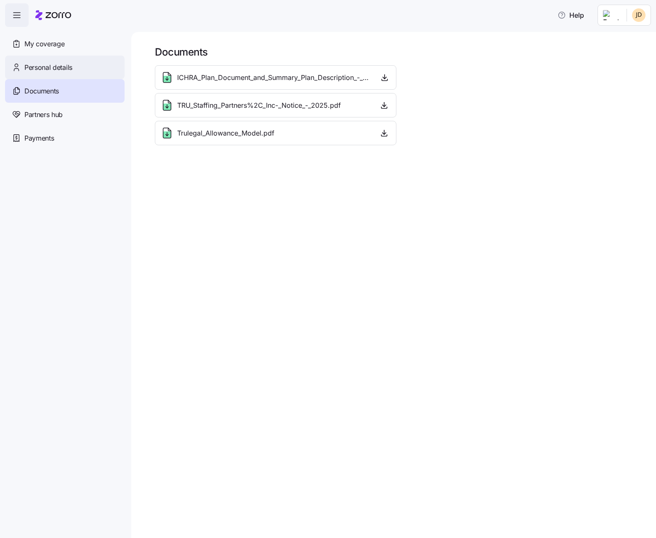
click at [71, 64] on span "Personal details" at bounding box center [48, 67] width 48 height 11
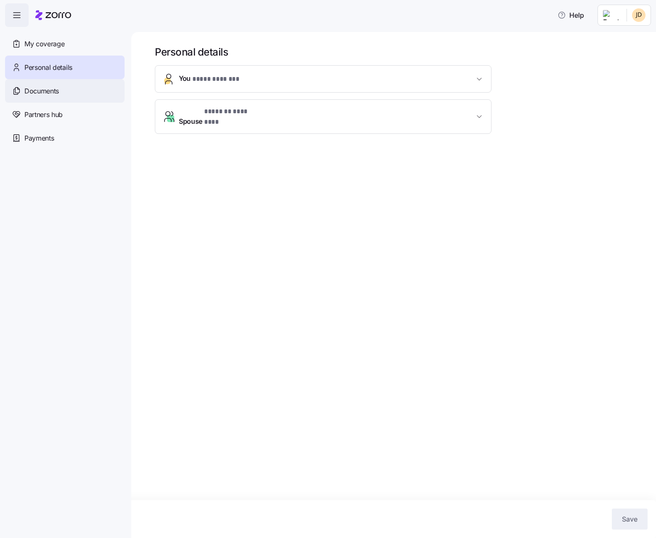
click at [71, 86] on div "Documents" at bounding box center [64, 91] width 119 height 24
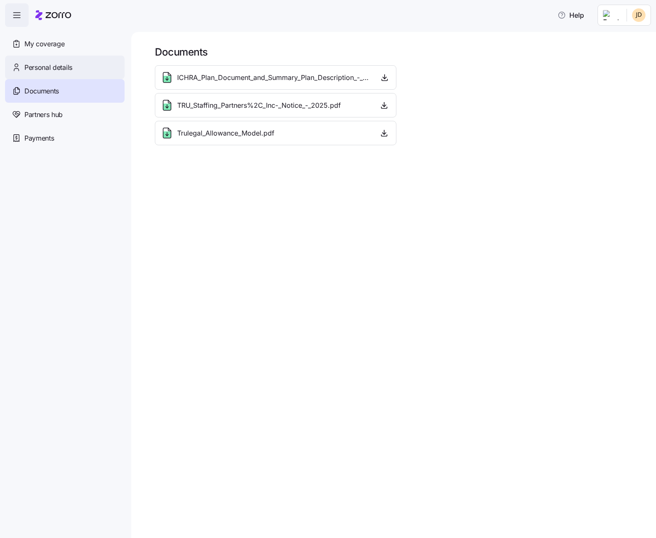
click at [43, 64] on span "Personal details" at bounding box center [48, 67] width 48 height 11
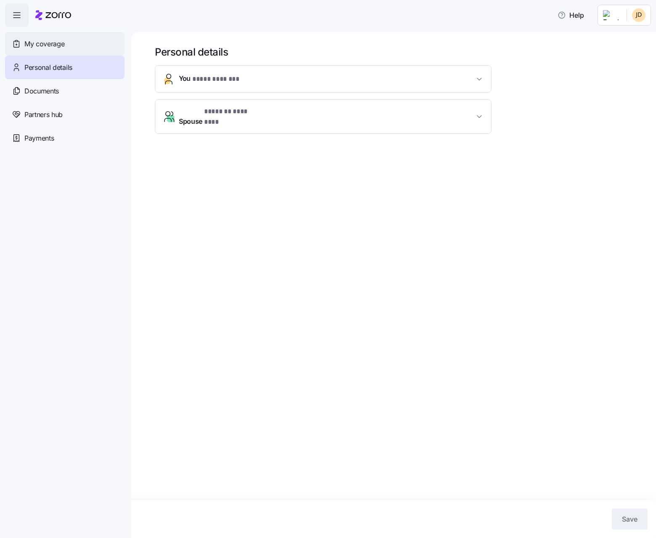
click at [43, 50] on div "My coverage" at bounding box center [64, 44] width 119 height 24
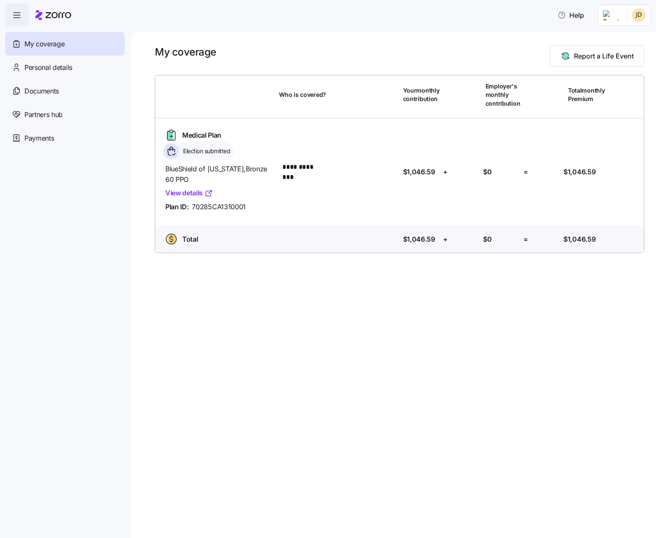
click at [231, 326] on div "**********" at bounding box center [393, 285] width 525 height 506
click at [247, 364] on div "**********" at bounding box center [393, 285] width 525 height 506
